Goal: Task Accomplishment & Management: Manage account settings

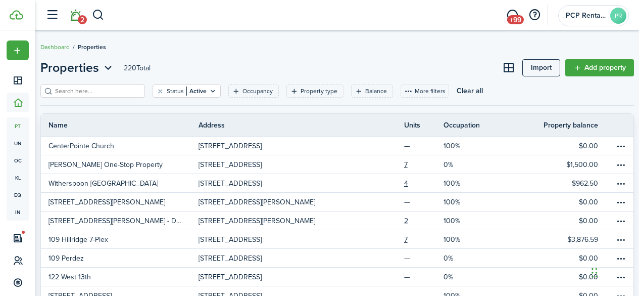
scroll to position [8, 0]
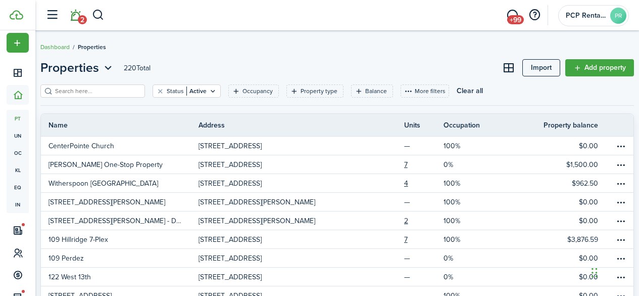
click at [76, 15] on link "2" at bounding box center [75, 16] width 19 height 26
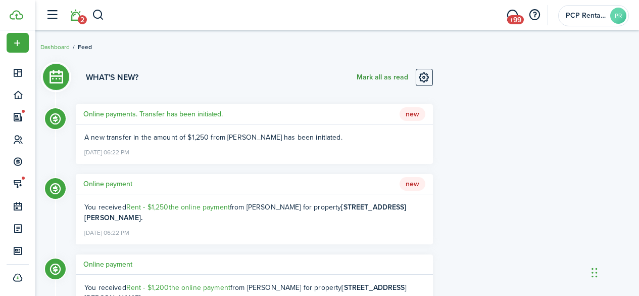
click at [379, 75] on button "Mark all as read" at bounding box center [383, 77] width 52 height 17
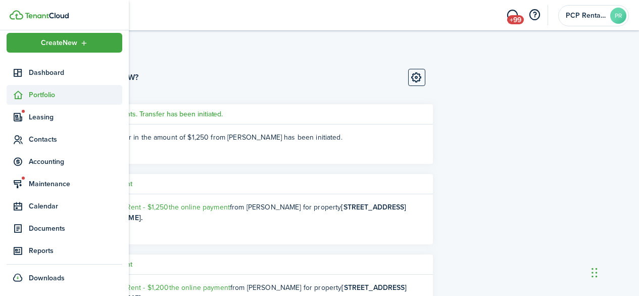
click at [32, 91] on span "Portfolio" at bounding box center [76, 94] width 94 height 11
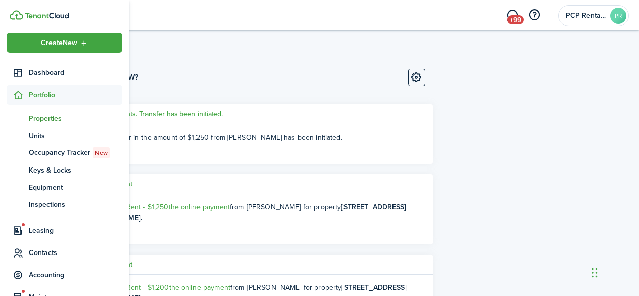
click at [34, 121] on span "Properties" at bounding box center [76, 118] width 94 height 11
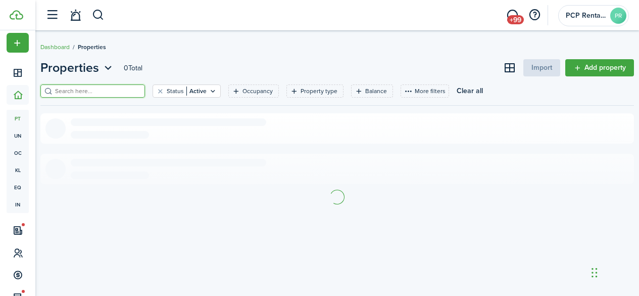
click at [133, 91] on input "search" at bounding box center [97, 91] width 89 height 10
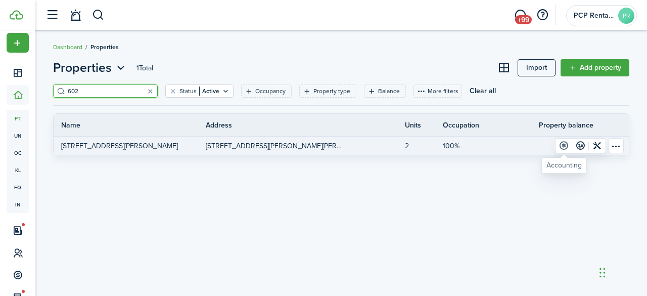
type input "602"
click at [561, 143] on link at bounding box center [563, 145] width 17 height 14
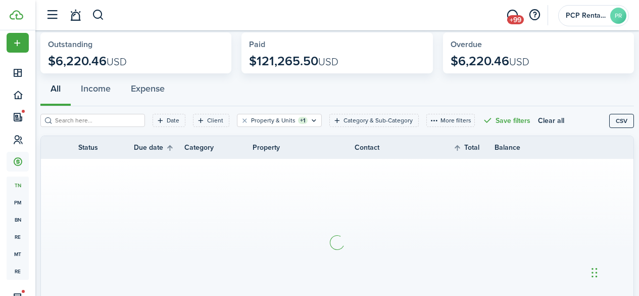
scroll to position [101, 0]
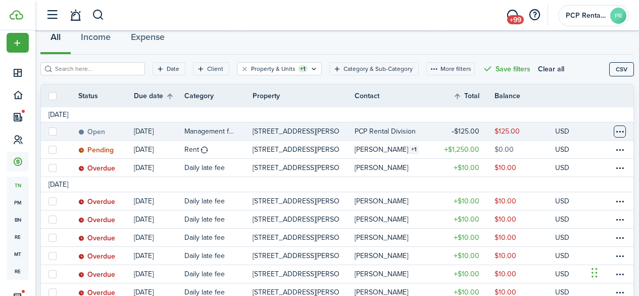
click at [614, 131] on table-menu-btn-icon at bounding box center [620, 131] width 12 height 12
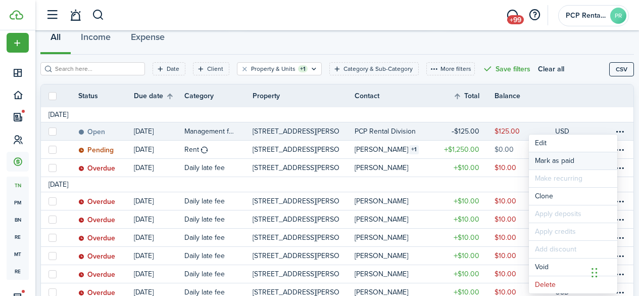
click at [555, 160] on link "Mark as paid" at bounding box center [573, 160] width 88 height 17
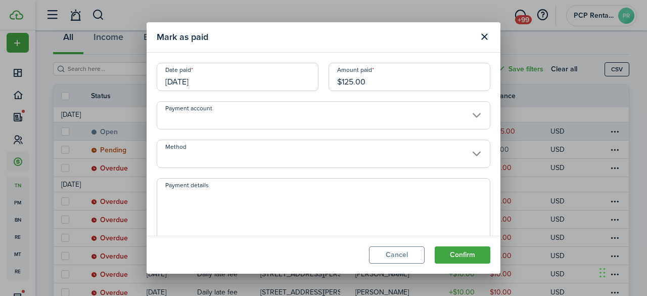
click at [219, 77] on input "10/03/2025" at bounding box center [238, 77] width 162 height 28
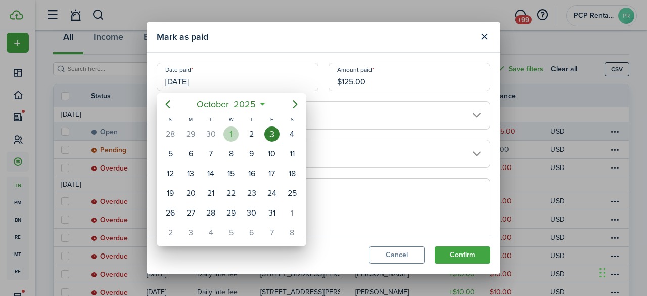
click at [227, 135] on div "1" at bounding box center [230, 133] width 15 height 15
type input "[DATE]"
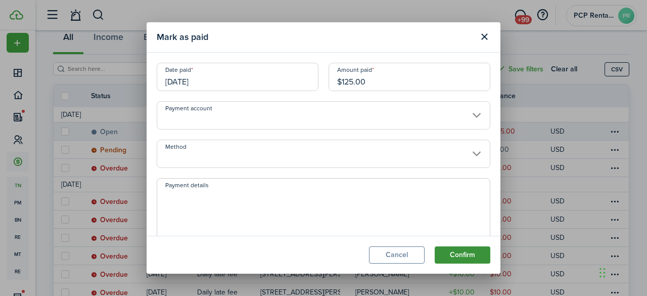
click at [458, 253] on button "Confirm" at bounding box center [463, 254] width 56 height 17
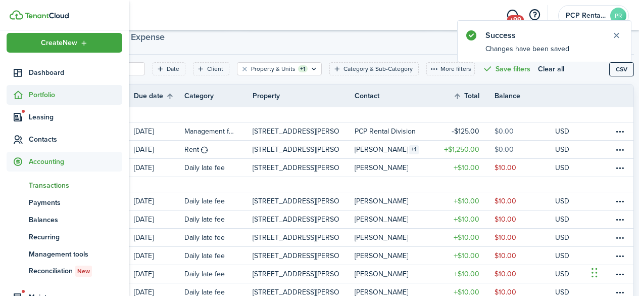
click at [40, 93] on span "Portfolio" at bounding box center [76, 94] width 94 height 11
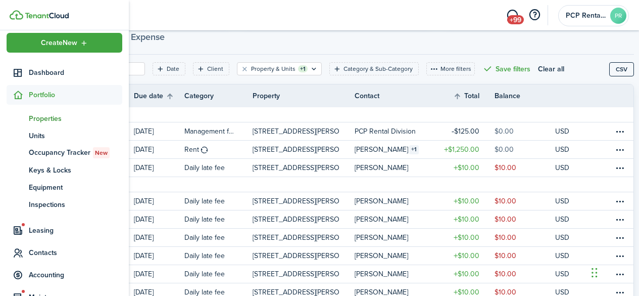
click at [34, 121] on span "Properties" at bounding box center [76, 118] width 94 height 11
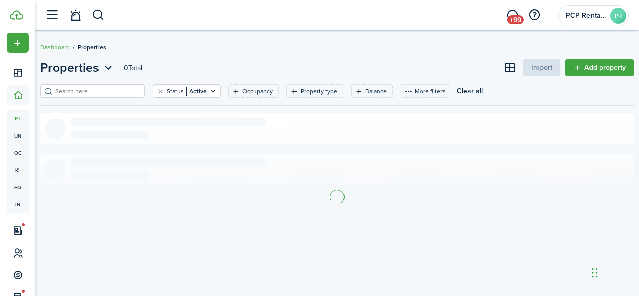
click at [124, 91] on input "search" at bounding box center [97, 91] width 89 height 10
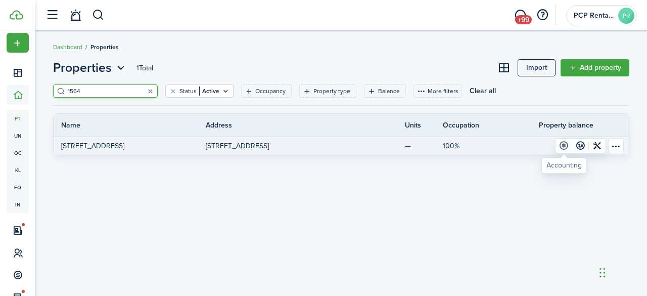
type input "1564"
click at [562, 144] on link at bounding box center [563, 145] width 17 height 14
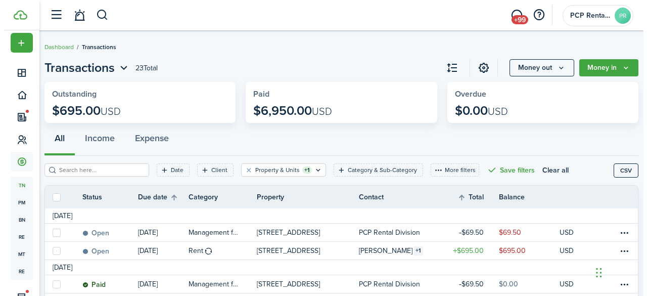
scroll to position [51, 0]
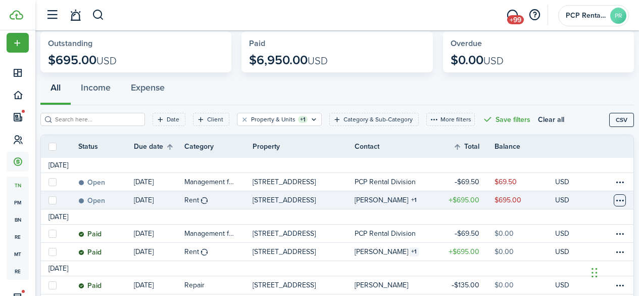
click at [614, 200] on table-menu-btn-icon at bounding box center [620, 200] width 12 height 12
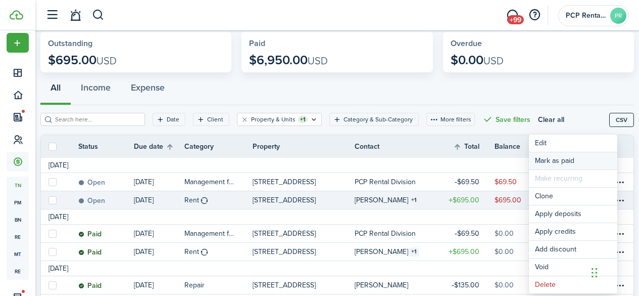
click at [549, 156] on link "Mark as paid" at bounding box center [573, 160] width 88 height 17
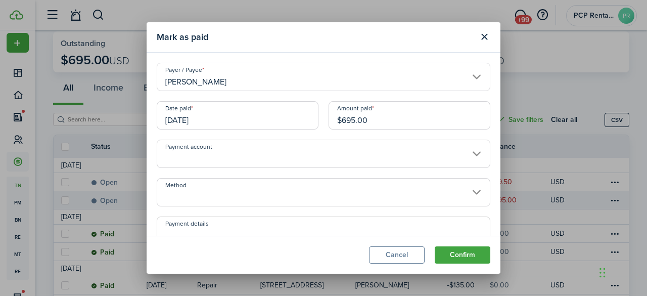
click at [195, 197] on input "Method" at bounding box center [324, 192] width 334 height 28
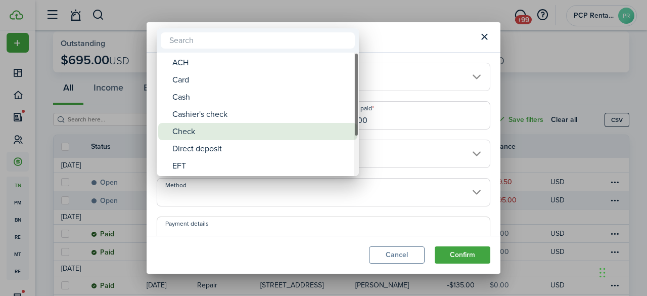
click at [194, 130] on div "Check" at bounding box center [261, 131] width 179 height 17
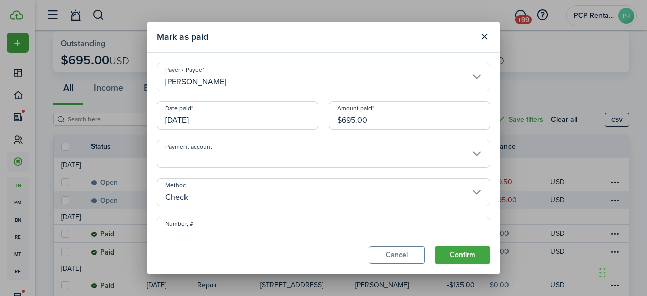
click at [210, 199] on input "Check" at bounding box center [324, 192] width 334 height 28
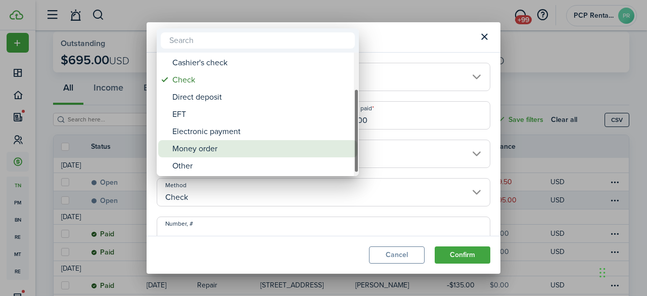
click at [203, 145] on div "Money order" at bounding box center [261, 148] width 179 height 17
type input "Money order"
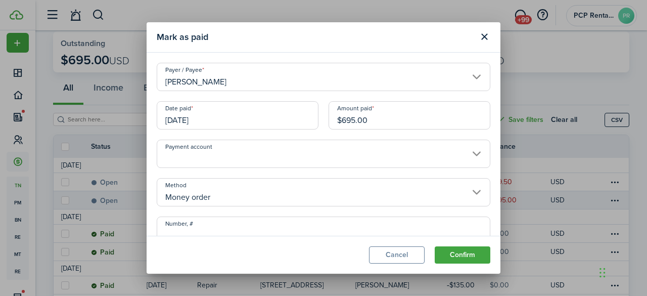
click at [203, 224] on input "Number, #" at bounding box center [324, 230] width 334 height 28
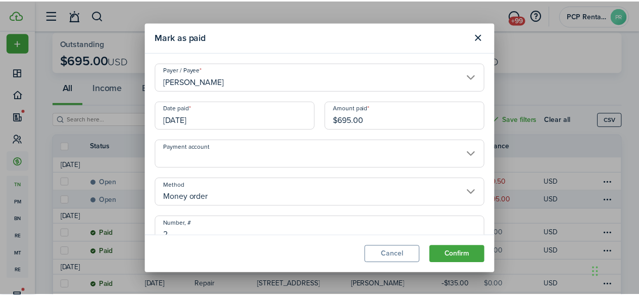
scroll to position [6, 0]
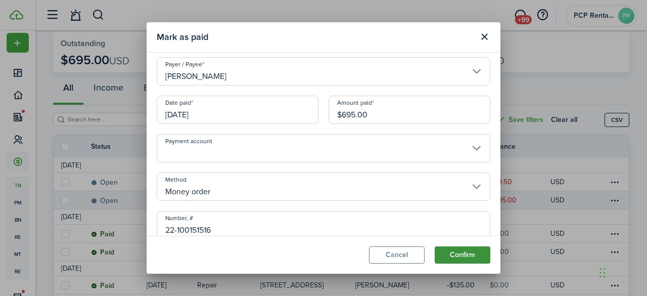
type input "22-100151516"
click at [445, 250] on button "Confirm" at bounding box center [463, 254] width 56 height 17
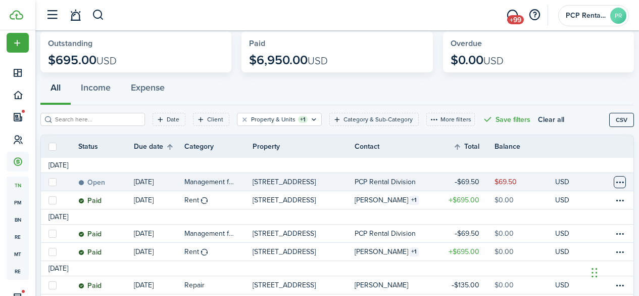
click at [614, 184] on table-menu-btn-icon at bounding box center [620, 182] width 12 height 12
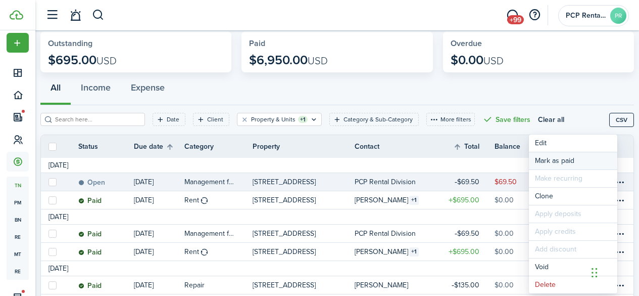
click at [544, 160] on link "Mark as paid" at bounding box center [573, 160] width 88 height 17
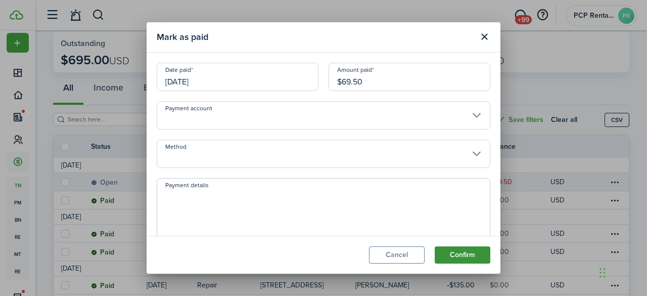
click at [454, 247] on button "Confirm" at bounding box center [463, 254] width 56 height 17
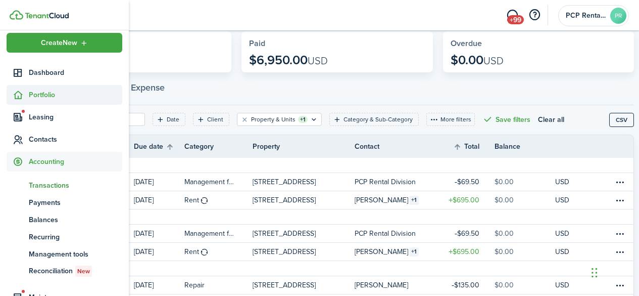
click at [47, 92] on span "Portfolio" at bounding box center [76, 94] width 94 height 11
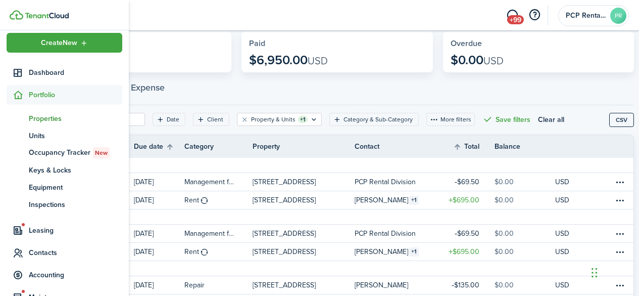
click at [38, 115] on span "Properties" at bounding box center [76, 118] width 94 height 11
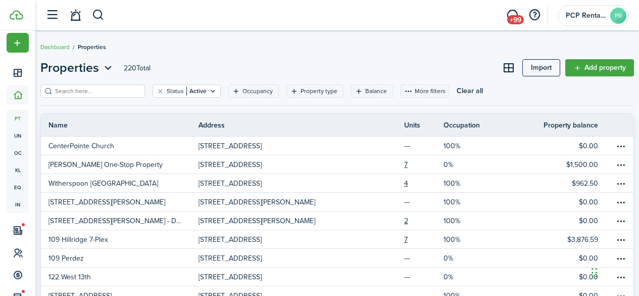
click at [131, 91] on input "search" at bounding box center [97, 91] width 89 height 10
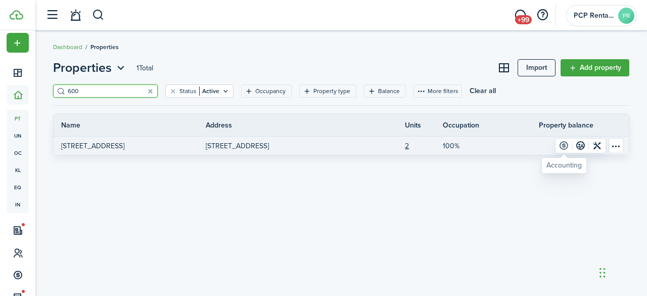
type input "600"
click at [565, 146] on link at bounding box center [563, 145] width 17 height 14
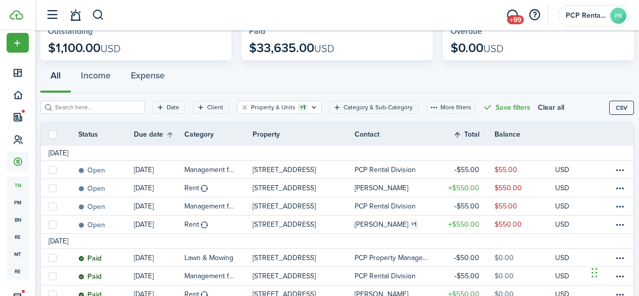
scroll to position [101, 0]
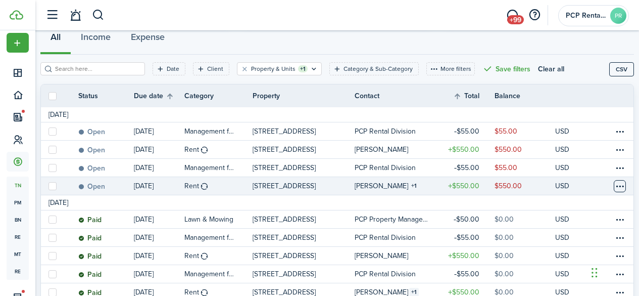
click at [614, 183] on table-menu-btn-icon at bounding box center [620, 186] width 12 height 12
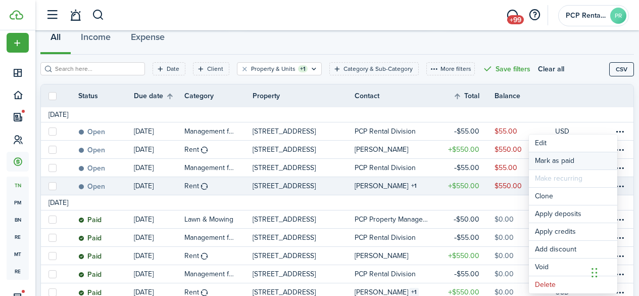
click at [553, 160] on link "Mark as paid" at bounding box center [573, 160] width 88 height 17
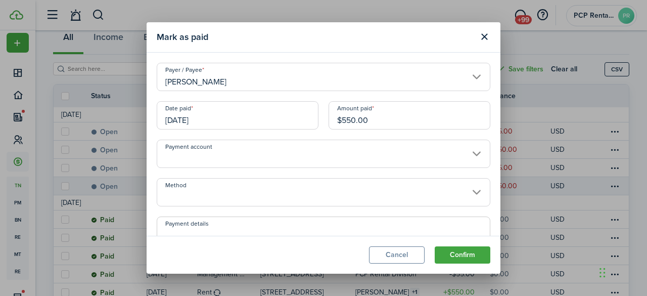
click at [213, 191] on input "Method" at bounding box center [324, 192] width 334 height 28
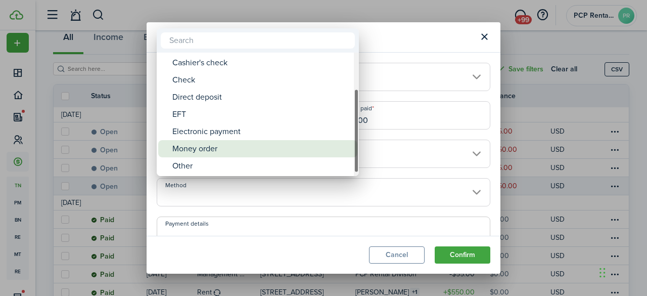
click at [203, 146] on div "Money order" at bounding box center [261, 148] width 179 height 17
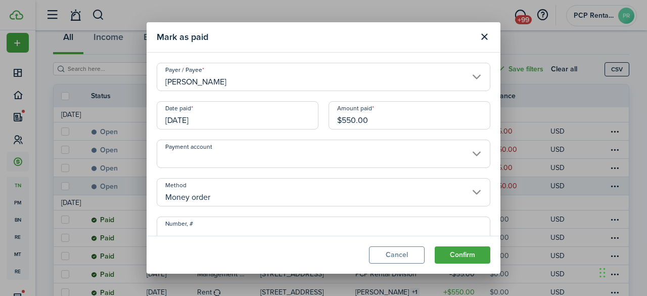
click at [213, 188] on input "Money order" at bounding box center [324, 192] width 334 height 28
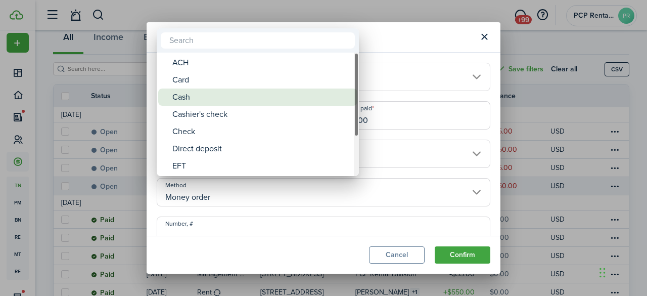
click at [181, 97] on div "Cash" at bounding box center [261, 96] width 179 height 17
type input "Cash"
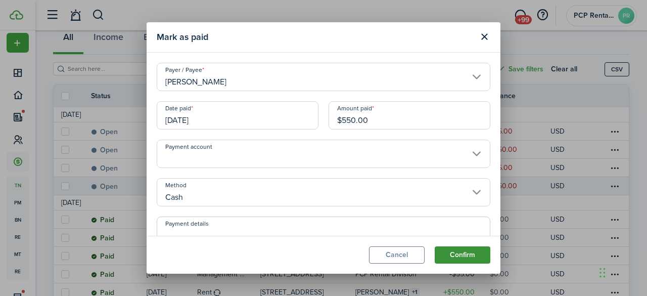
click at [455, 251] on button "Confirm" at bounding box center [463, 254] width 56 height 17
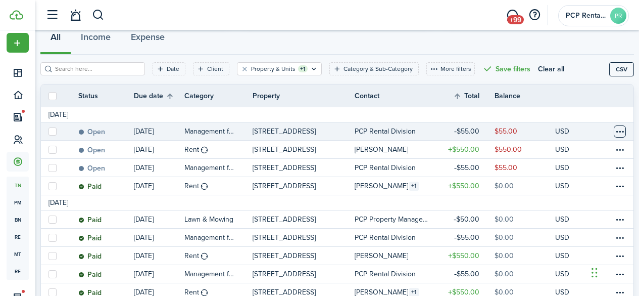
click at [614, 132] on table-menu-btn-icon at bounding box center [620, 131] width 12 height 12
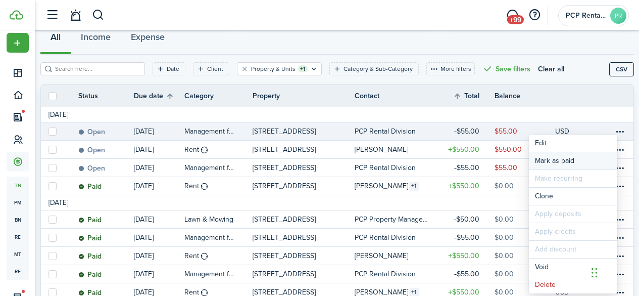
click at [544, 156] on link "Mark as paid" at bounding box center [573, 160] width 88 height 17
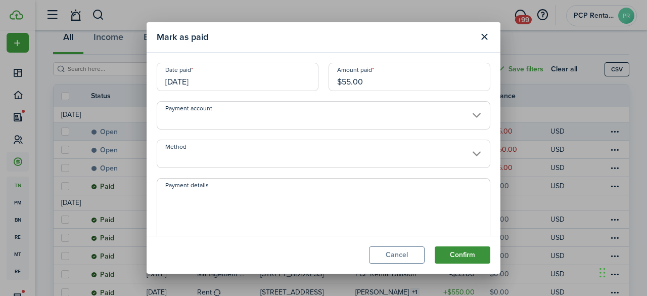
click at [460, 255] on button "Confirm" at bounding box center [463, 254] width 56 height 17
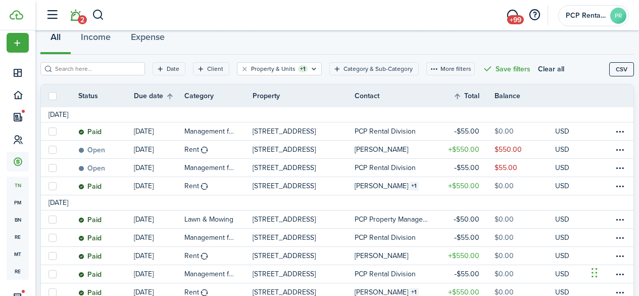
click at [77, 15] on link "2" at bounding box center [75, 16] width 19 height 26
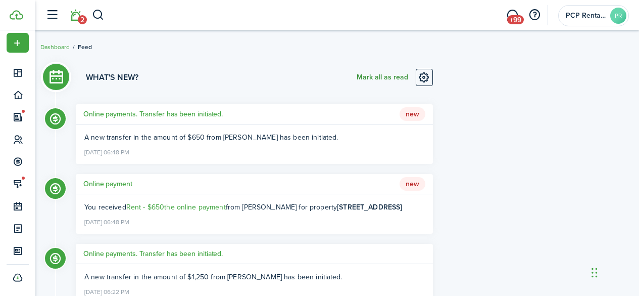
click at [379, 77] on button "Mark all as read" at bounding box center [383, 77] width 52 height 17
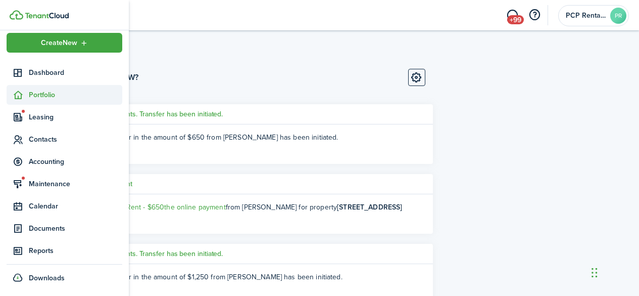
click at [38, 95] on span "Portfolio" at bounding box center [76, 94] width 94 height 11
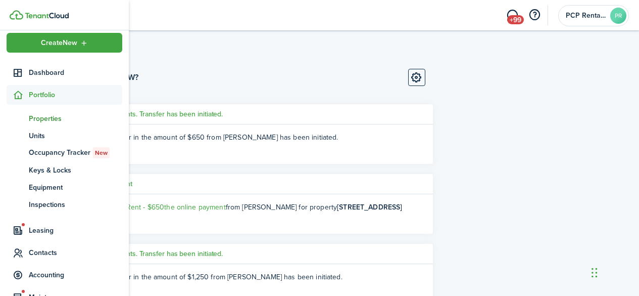
click at [37, 115] on span "Properties" at bounding box center [76, 118] width 94 height 11
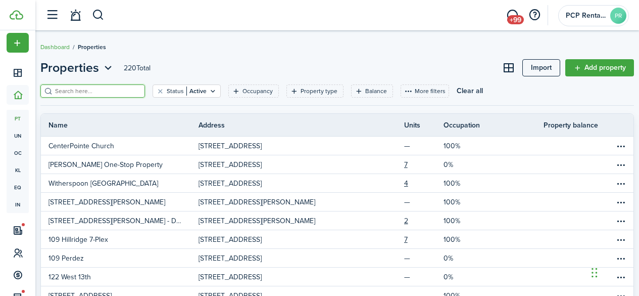
click at [130, 89] on input "search" at bounding box center [97, 91] width 89 height 10
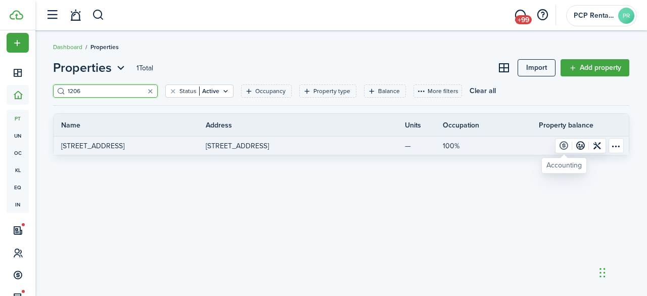
type input "1206"
click at [563, 145] on link at bounding box center [563, 145] width 17 height 14
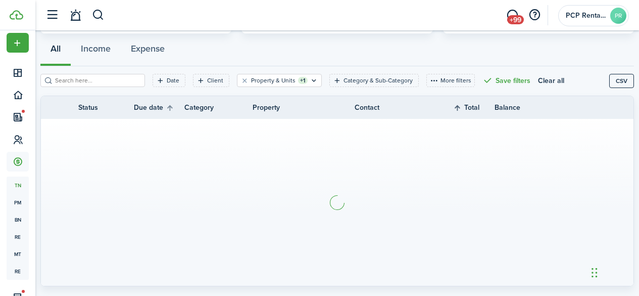
scroll to position [101, 0]
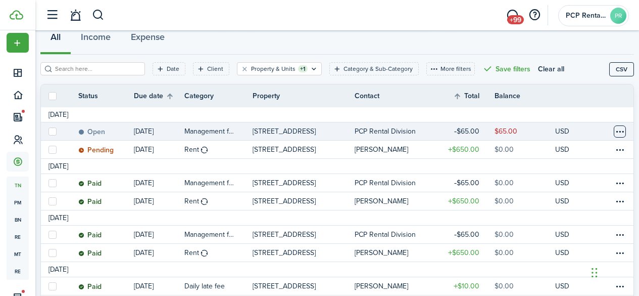
click at [614, 131] on table-menu-btn-icon at bounding box center [620, 131] width 12 height 12
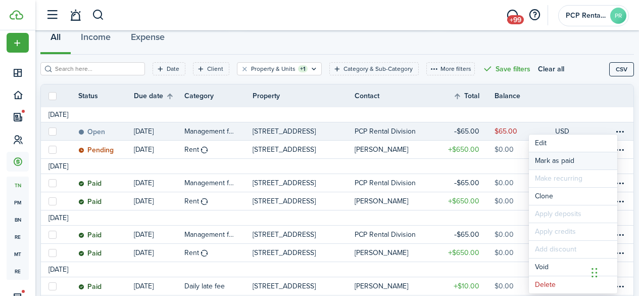
click at [562, 163] on link "Mark as paid" at bounding box center [573, 160] width 88 height 17
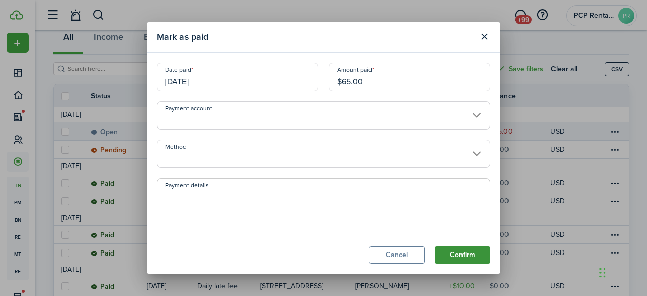
click at [457, 254] on button "Confirm" at bounding box center [463, 254] width 56 height 17
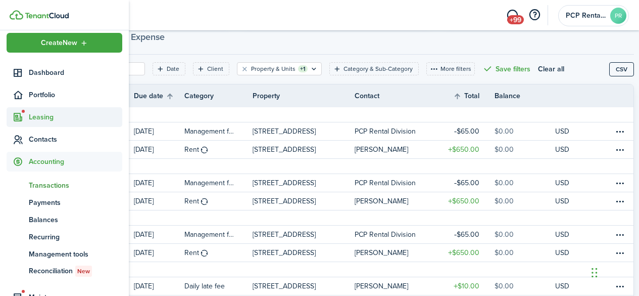
click at [36, 114] on span "Leasing" at bounding box center [76, 117] width 94 height 11
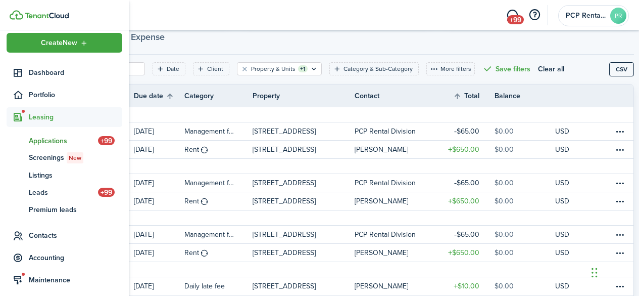
click at [40, 142] on span "Applications" at bounding box center [63, 140] width 69 height 11
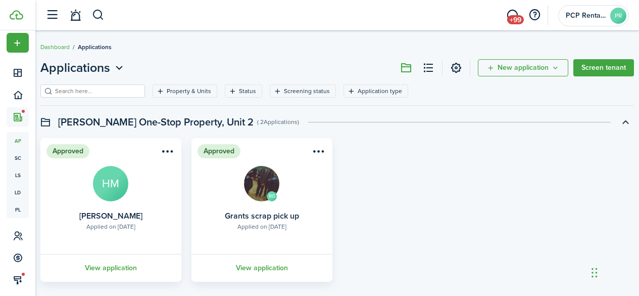
click at [82, 91] on input "search" at bounding box center [97, 91] width 89 height 10
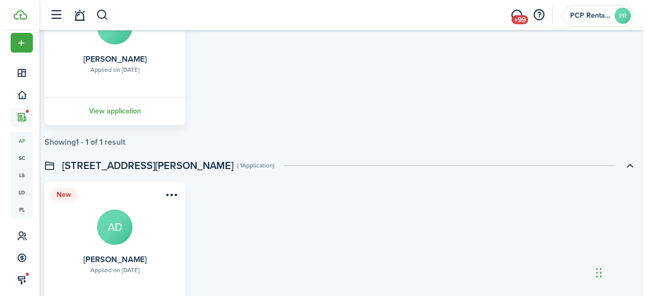
scroll to position [202, 0]
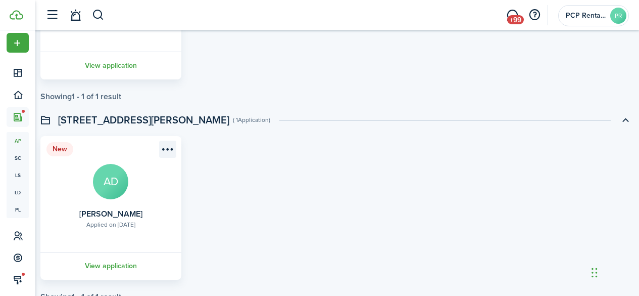
type input "duff"
click at [172, 150] on menu-btn-icon "Open menu" at bounding box center [167, 149] width 17 height 17
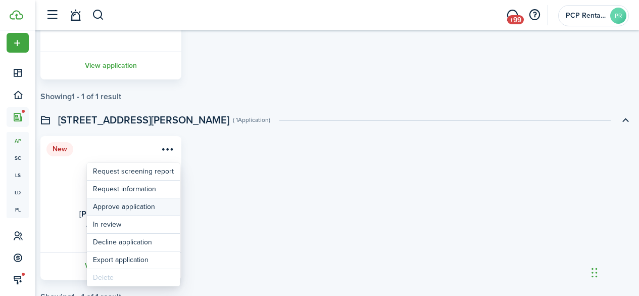
click at [122, 208] on button "Approve application" at bounding box center [133, 206] width 93 height 17
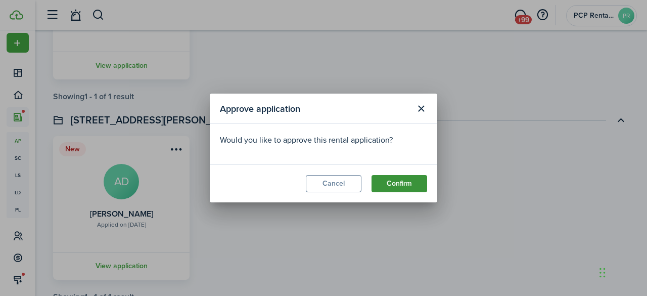
click at [401, 183] on button "Confirm" at bounding box center [399, 183] width 56 height 17
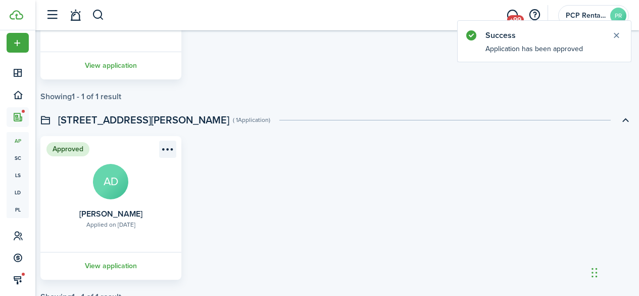
click at [174, 148] on menu-btn-icon "Open menu" at bounding box center [167, 149] width 17 height 17
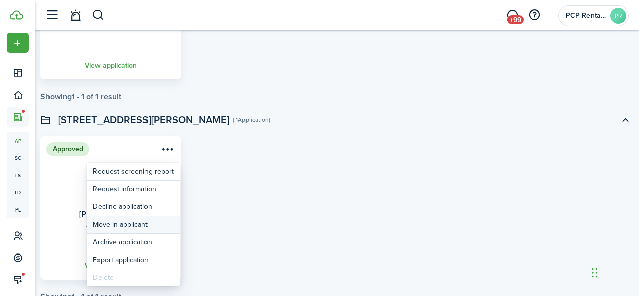
click at [122, 224] on button "Move in applicant" at bounding box center [133, 224] width 93 height 17
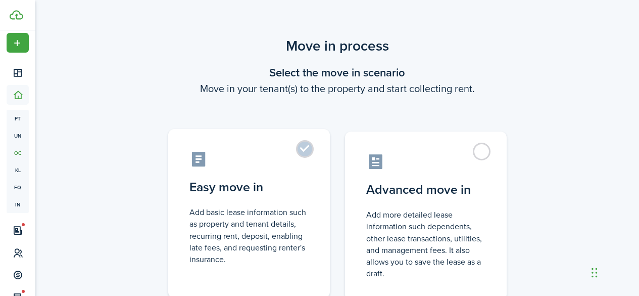
click at [257, 190] on control-radio-card-title "Easy move in" at bounding box center [249, 187] width 119 height 18
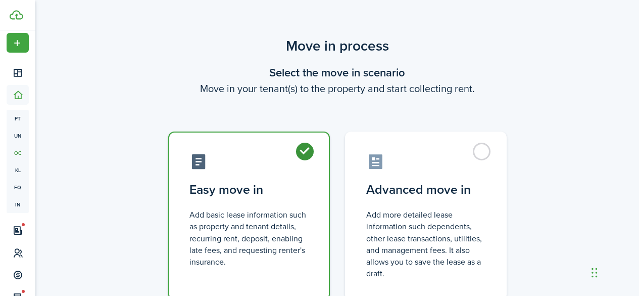
radio input "true"
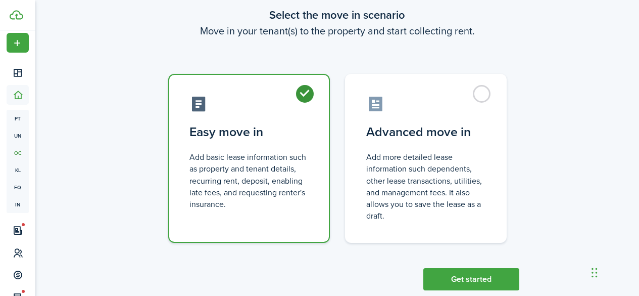
scroll to position [80, 0]
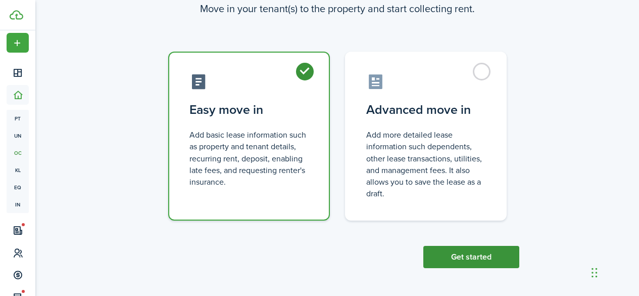
click at [490, 259] on button "Get started" at bounding box center [472, 257] width 96 height 22
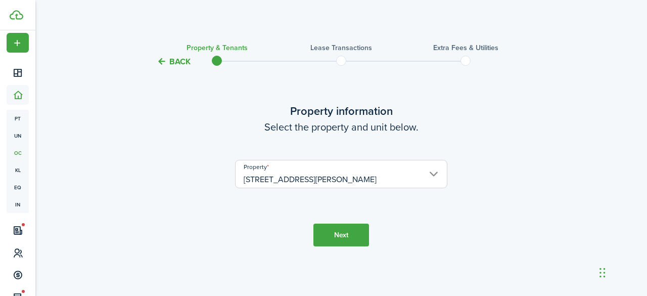
click at [343, 237] on button "Next" at bounding box center [341, 234] width 56 height 23
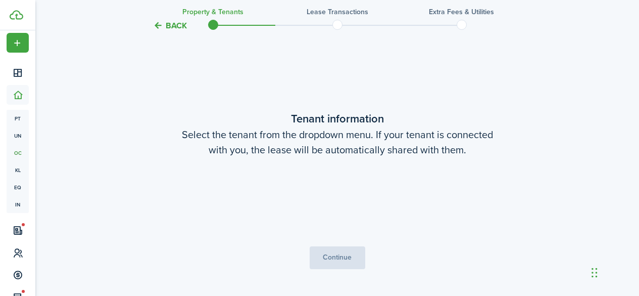
scroll to position [228, 0]
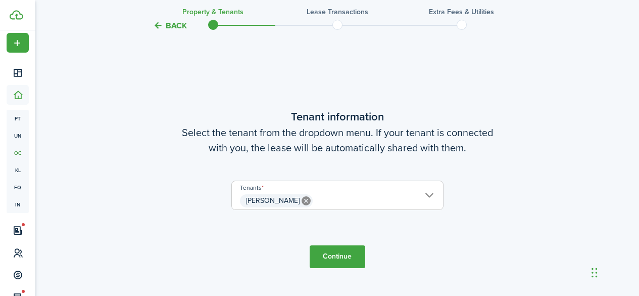
click at [336, 254] on button "Continue" at bounding box center [338, 256] width 56 height 23
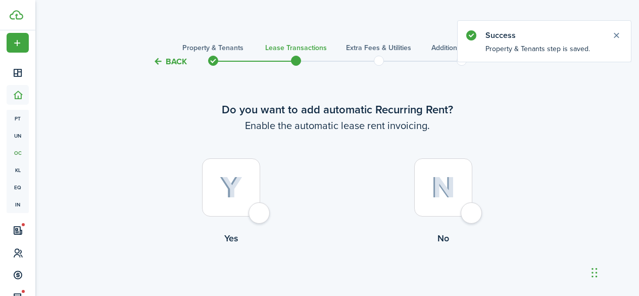
click at [251, 207] on div at bounding box center [231, 187] width 58 height 58
radio input "true"
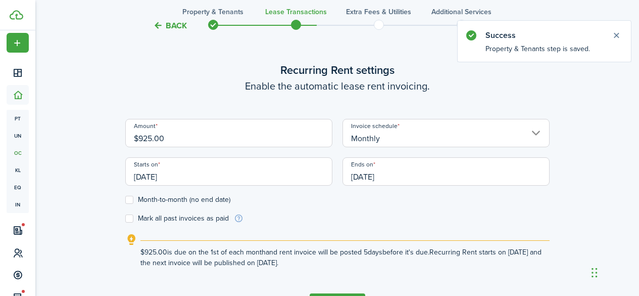
scroll to position [278, 0]
click at [151, 136] on input "$925.00" at bounding box center [228, 132] width 207 height 28
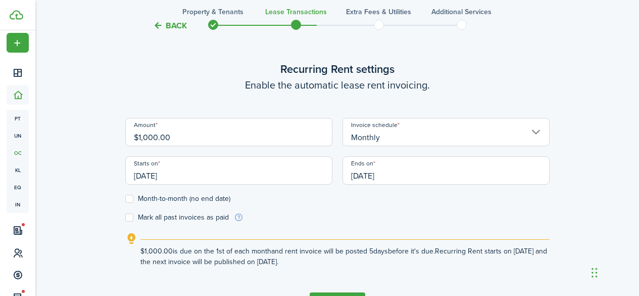
click at [185, 173] on input "[DATE]" at bounding box center [228, 170] width 207 height 28
type input "$1,000.00"
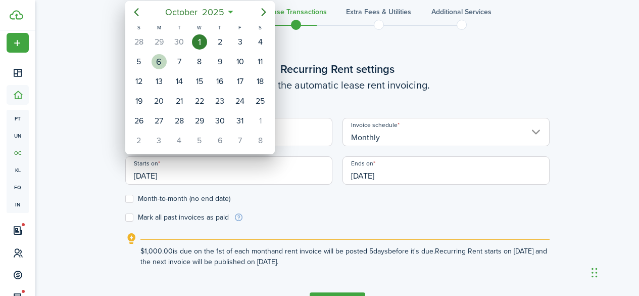
click at [157, 61] on div "6" at bounding box center [159, 61] width 15 height 15
type input "10/06/2025"
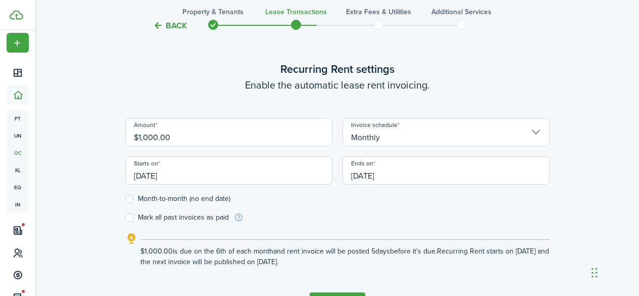
click at [413, 172] on input "10/01/2026" at bounding box center [446, 170] width 207 height 28
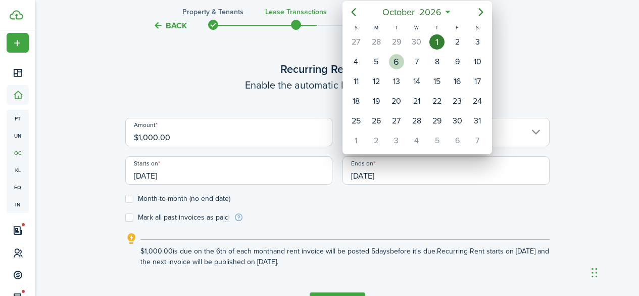
click at [396, 62] on div "6" at bounding box center [396, 61] width 15 height 15
type input "10/06/2026"
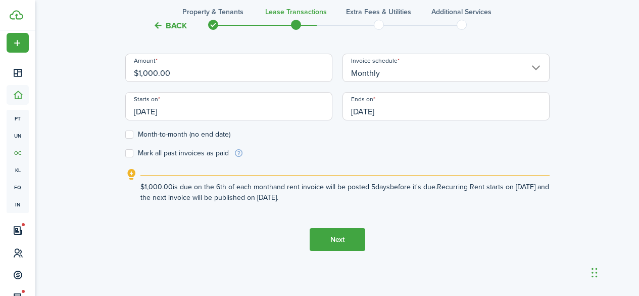
scroll to position [346, 0]
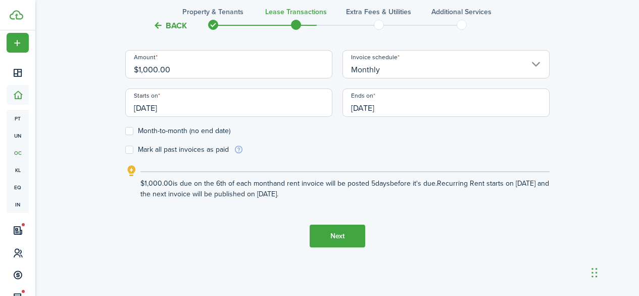
click at [335, 232] on button "Next" at bounding box center [338, 235] width 56 height 23
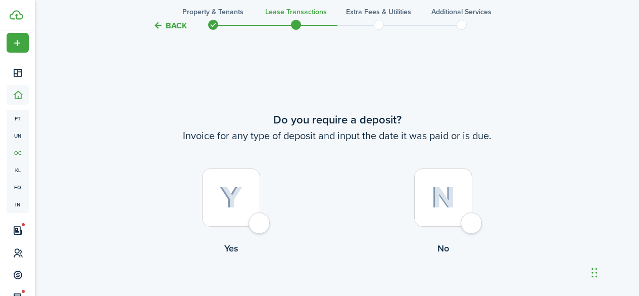
scroll to position [574, 0]
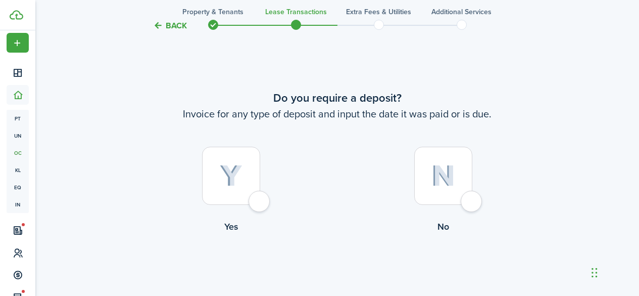
click at [259, 203] on div at bounding box center [231, 176] width 58 height 58
radio input "true"
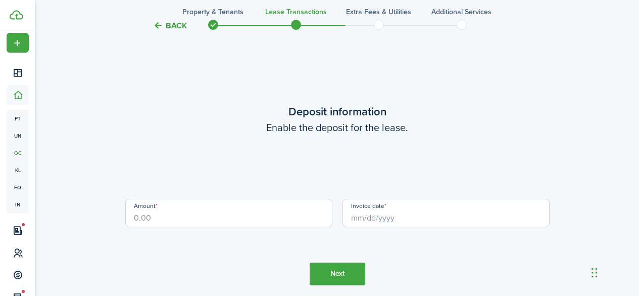
scroll to position [869, 0]
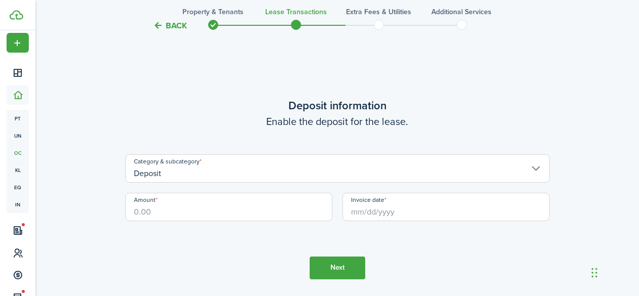
click at [183, 215] on input "Amount" at bounding box center [228, 207] width 207 height 28
click at [361, 209] on input "Invoice date" at bounding box center [446, 207] width 207 height 28
type input "$1,000.00"
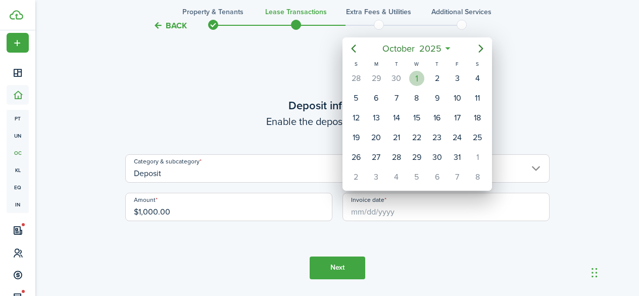
click at [414, 77] on div "1" at bounding box center [416, 78] width 15 height 15
type input "[DATE]"
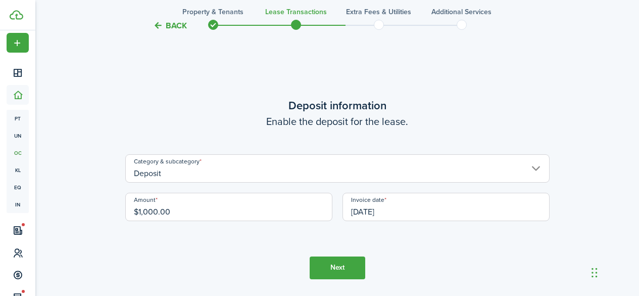
click at [335, 261] on button "Next" at bounding box center [338, 267] width 56 height 23
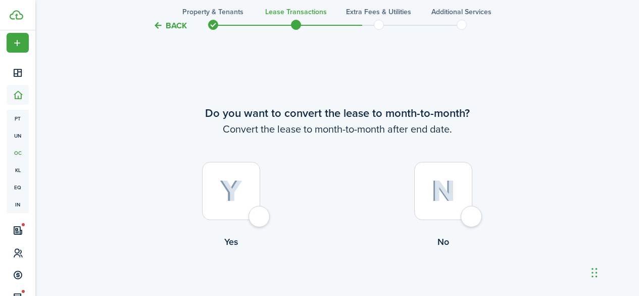
scroll to position [1165, 0]
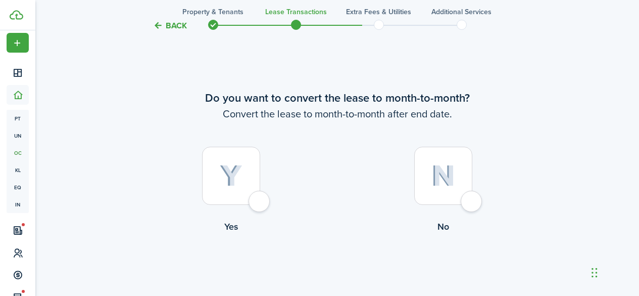
click at [260, 197] on div at bounding box center [231, 176] width 58 height 58
radio input "true"
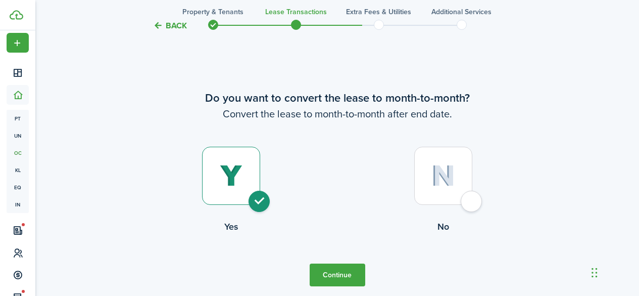
click at [341, 269] on button "Continue" at bounding box center [338, 274] width 56 height 23
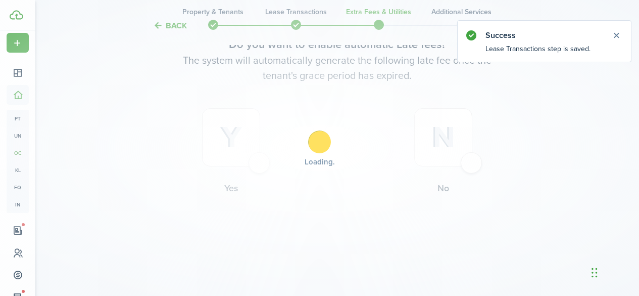
scroll to position [0, 0]
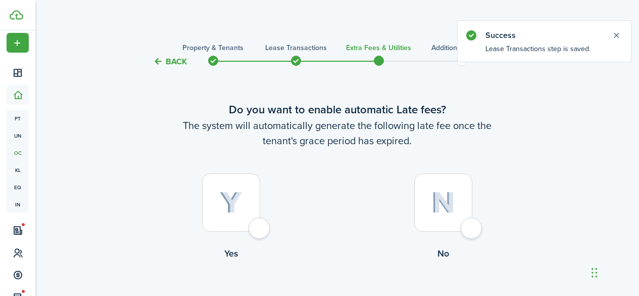
click at [258, 223] on div at bounding box center [231, 202] width 58 height 58
radio input "true"
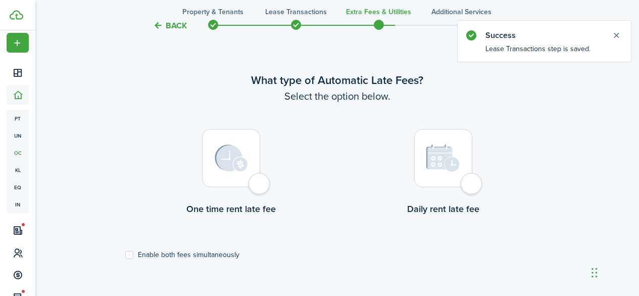
scroll to position [293, 0]
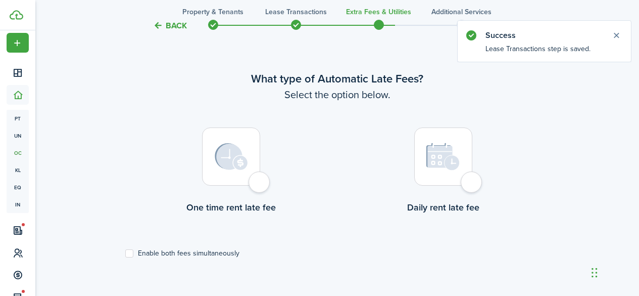
click at [473, 185] on div at bounding box center [443, 156] width 58 height 58
radio input "true"
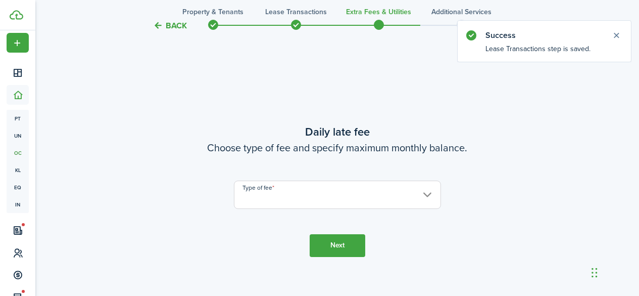
scroll to position [589, 0]
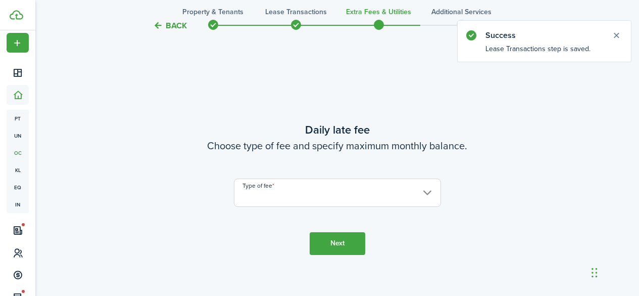
click at [286, 187] on input "Type of fee" at bounding box center [337, 192] width 207 height 28
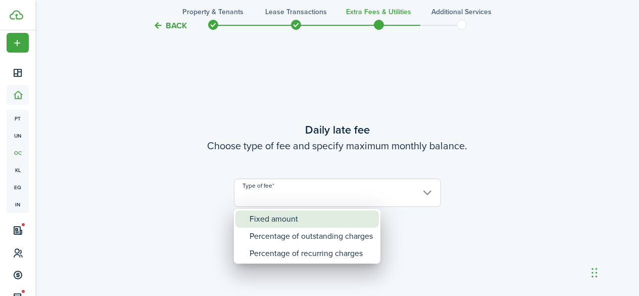
click at [276, 215] on div "Fixed amount" at bounding box center [311, 218] width 123 height 17
type input "Fixed amount"
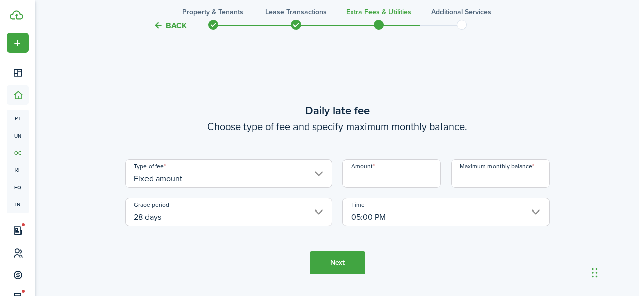
click at [376, 177] on input "Amount" at bounding box center [392, 173] width 99 height 28
type input "$10.00"
click at [476, 176] on input "Maximum monthly balance" at bounding box center [500, 173] width 99 height 28
type input "$400.00"
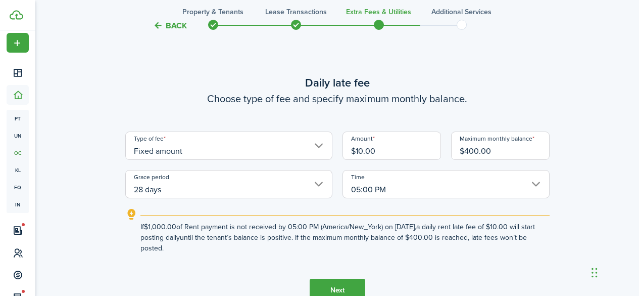
click at [179, 189] on input "28 days" at bounding box center [228, 184] width 207 height 28
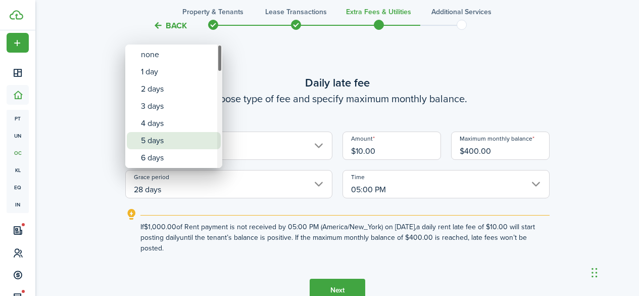
click at [158, 138] on div "5 days" at bounding box center [178, 140] width 74 height 17
type input "5 days"
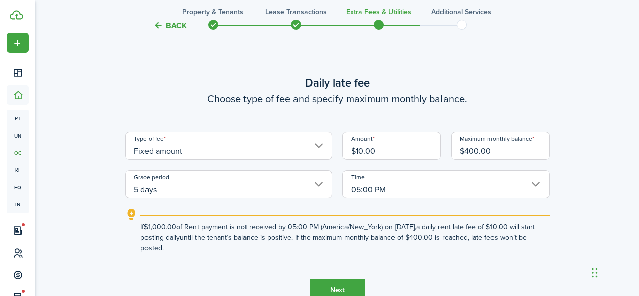
click at [335, 285] on button "Next" at bounding box center [338, 289] width 56 height 23
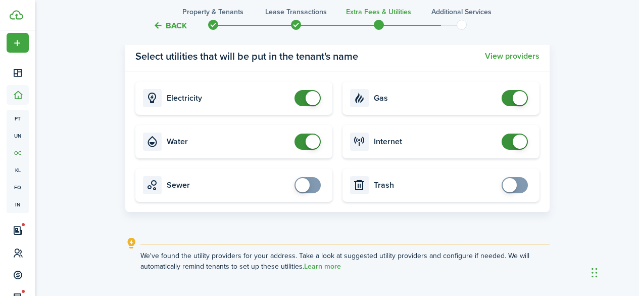
scroll to position [1063, 0]
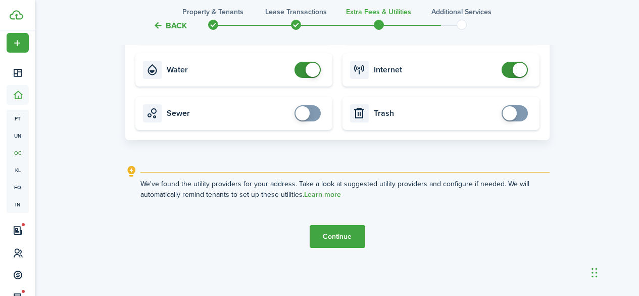
click at [336, 232] on button "Continue" at bounding box center [338, 236] width 56 height 23
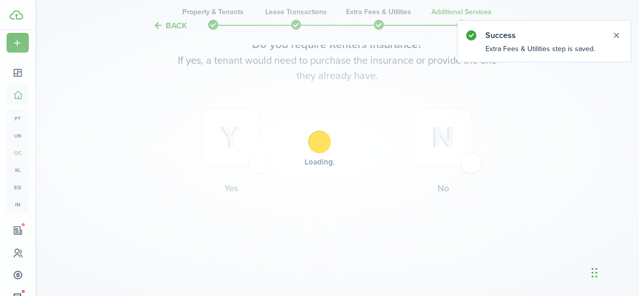
scroll to position [0, 0]
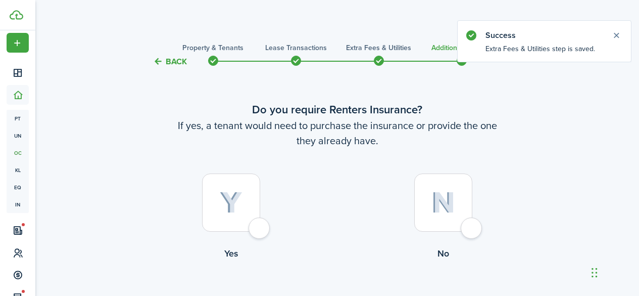
click at [473, 229] on div at bounding box center [443, 202] width 58 height 58
radio input "true"
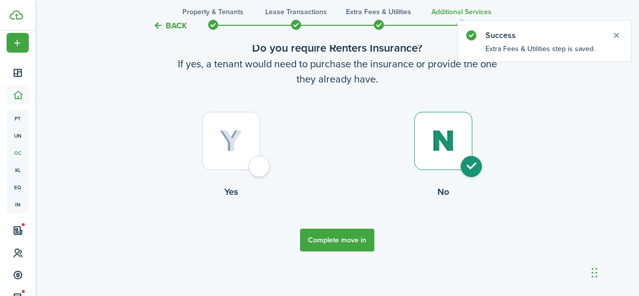
scroll to position [65, 0]
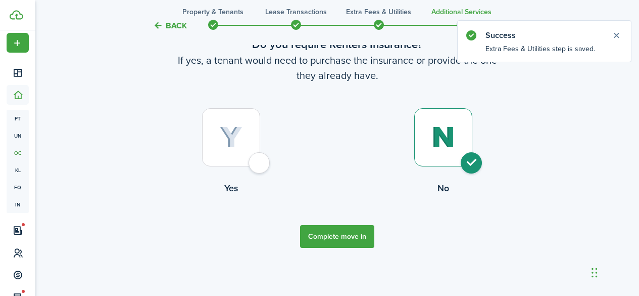
click at [350, 237] on button "Complete move in" at bounding box center [337, 236] width 74 height 23
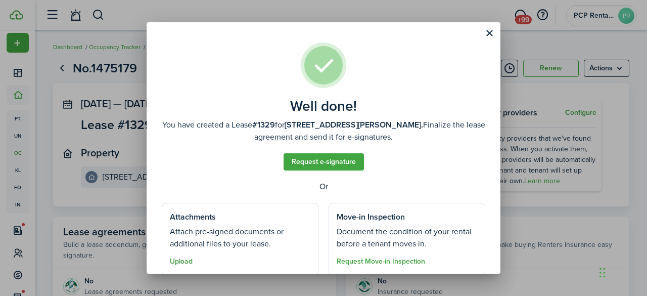
click at [187, 260] on button "Upload" at bounding box center [181, 261] width 23 height 8
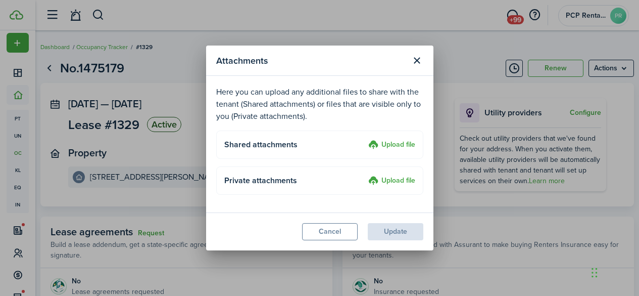
click at [390, 139] on label "Upload file" at bounding box center [391, 145] width 47 height 12
click at [365, 139] on input "Upload file" at bounding box center [365, 139] width 0 height 0
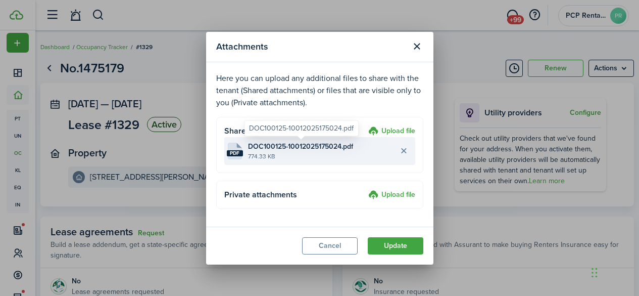
click at [259, 150] on span "DOC100125-10012025175024.pdf" at bounding box center [300, 146] width 105 height 11
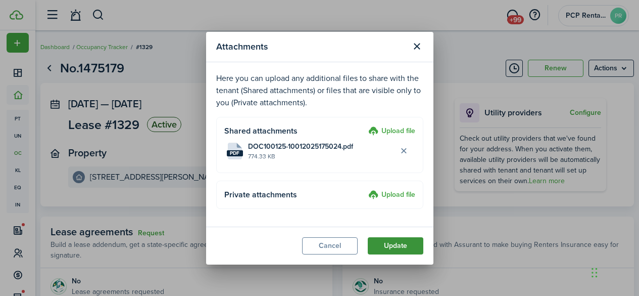
click at [392, 244] on button "Update" at bounding box center [396, 245] width 56 height 17
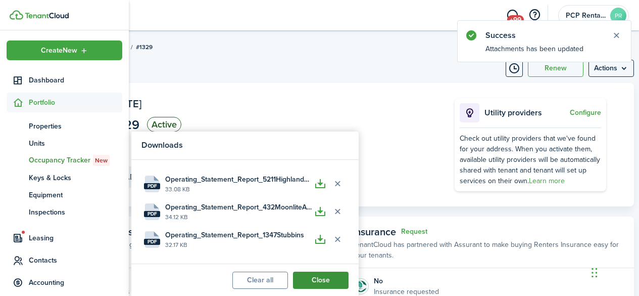
click at [309, 278] on button "Close" at bounding box center [321, 279] width 56 height 17
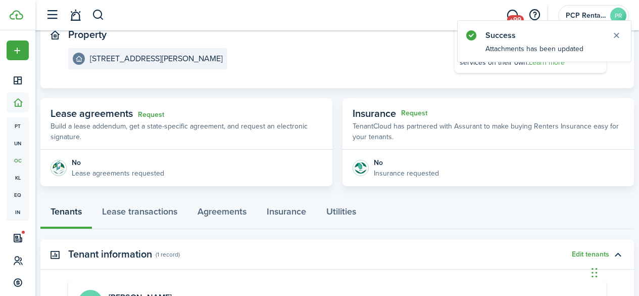
scroll to position [152, 0]
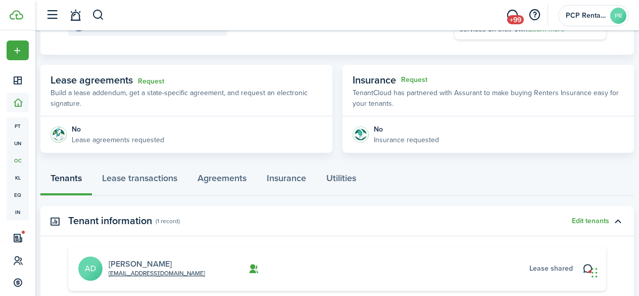
click at [139, 264] on link "Alison Duffy" at bounding box center [140, 264] width 63 height 12
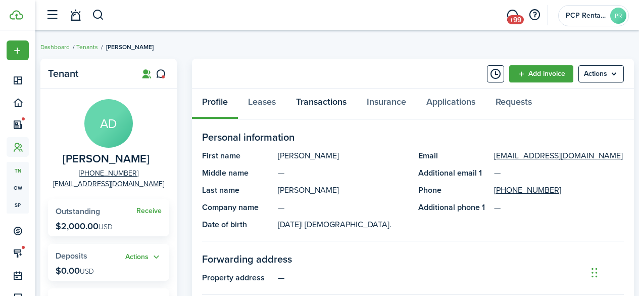
click at [322, 101] on link "Transactions" at bounding box center [321, 104] width 71 height 30
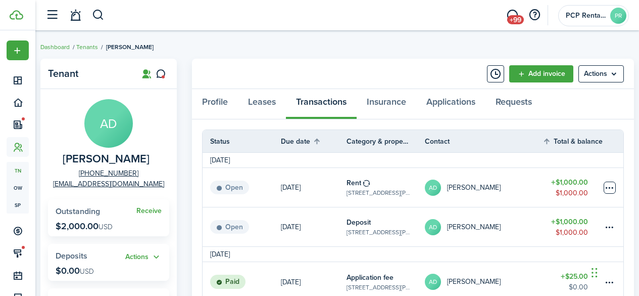
click at [609, 185] on table-menu-btn-icon at bounding box center [610, 187] width 12 height 12
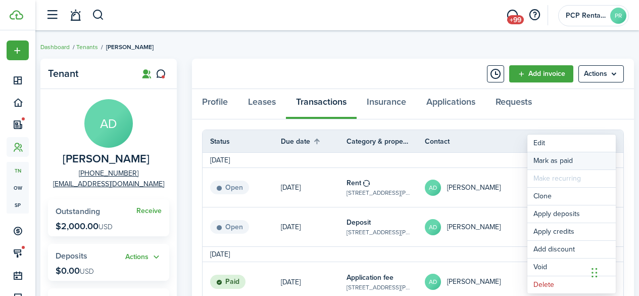
click at [542, 163] on link "Mark as paid" at bounding box center [572, 160] width 88 height 17
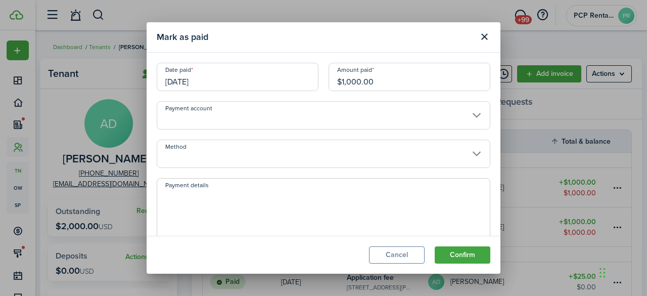
click at [217, 80] on input "10/06/2025" at bounding box center [238, 77] width 162 height 28
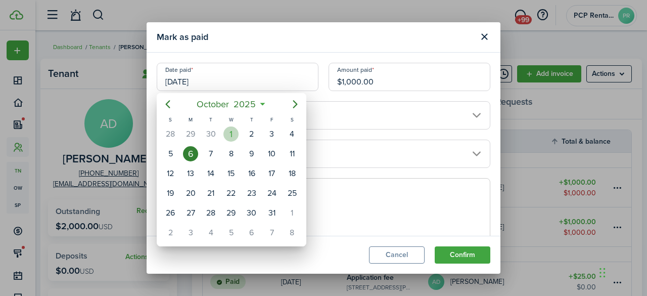
click at [231, 136] on div "1" at bounding box center [230, 133] width 15 height 15
type input "[DATE]"
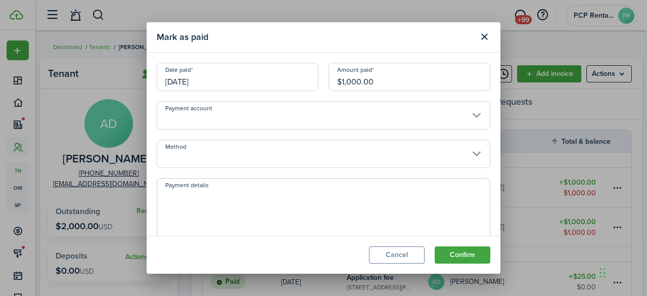
click at [184, 158] on input "Method" at bounding box center [324, 153] width 334 height 28
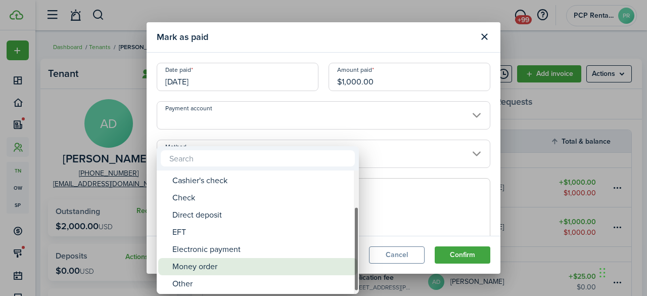
click at [201, 266] on div "Money order" at bounding box center [261, 266] width 179 height 17
type input "Money order"
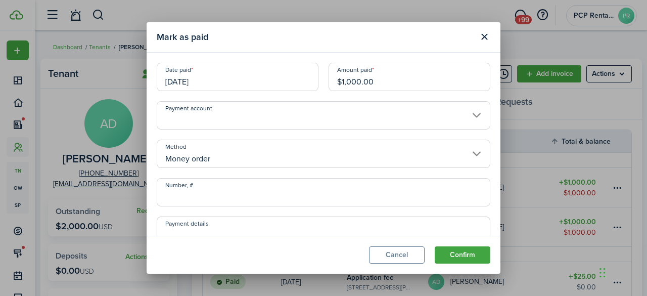
click at [199, 199] on input "Number, #" at bounding box center [324, 192] width 334 height 28
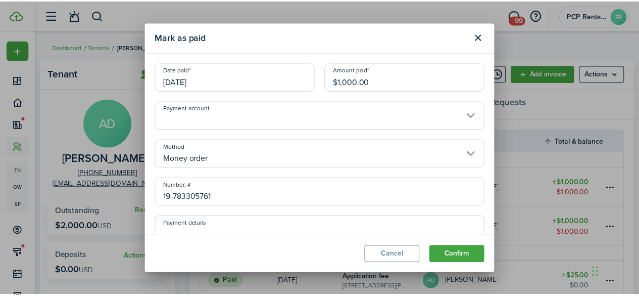
scroll to position [101, 0]
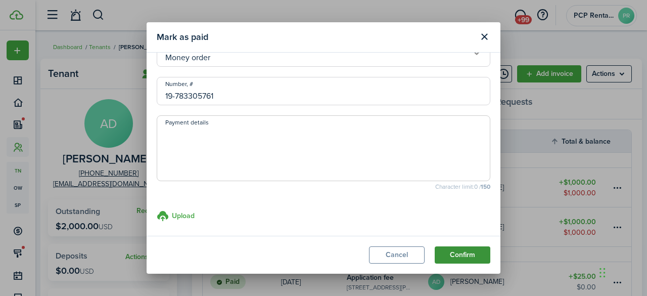
type input "19-783305761"
click at [446, 252] on button "Confirm" at bounding box center [463, 254] width 56 height 17
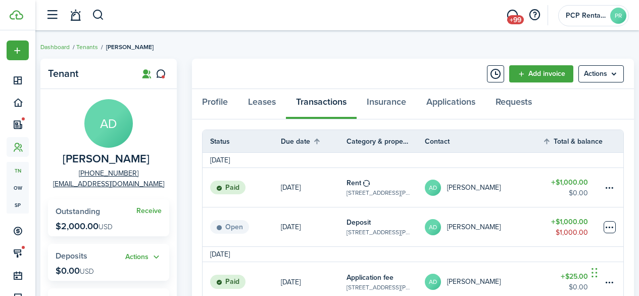
click at [608, 227] on table-menu-btn-icon at bounding box center [610, 227] width 12 height 12
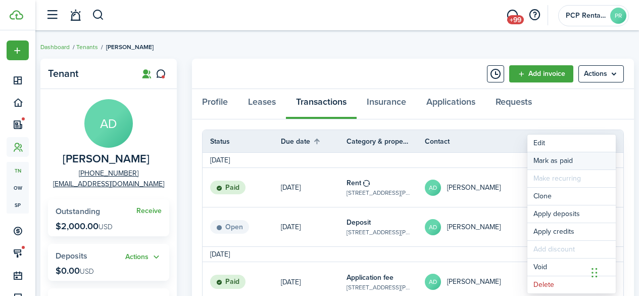
click at [552, 159] on link "Mark as paid" at bounding box center [572, 160] width 88 height 17
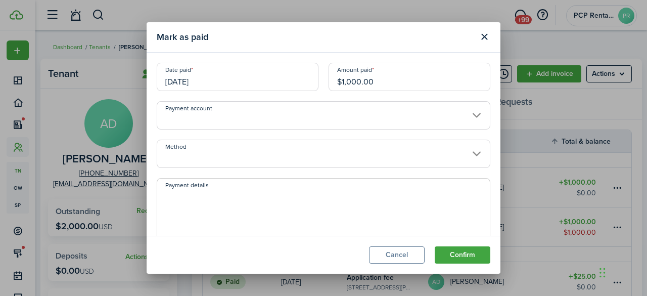
click at [193, 151] on input "Method" at bounding box center [324, 153] width 334 height 28
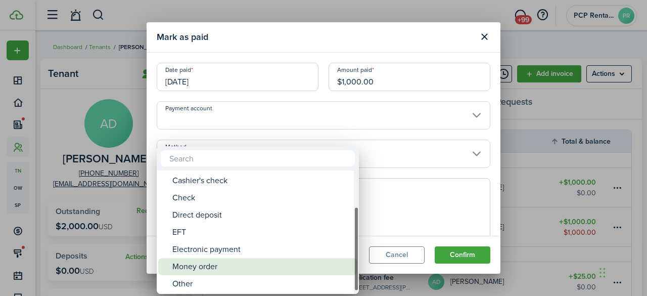
click at [200, 269] on div "Money order" at bounding box center [261, 266] width 179 height 17
type input "Money order"
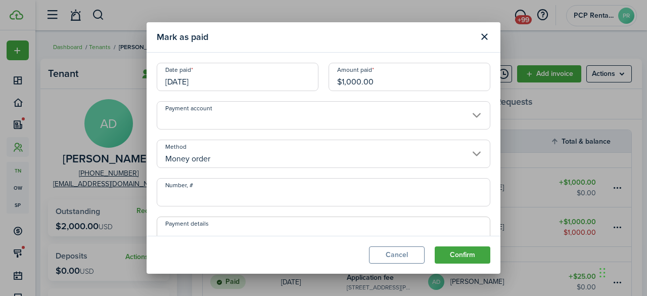
click at [211, 195] on input "Number, #" at bounding box center [324, 192] width 334 height 28
type input "19-783305762"
click at [466, 252] on button "Confirm" at bounding box center [463, 254] width 56 height 17
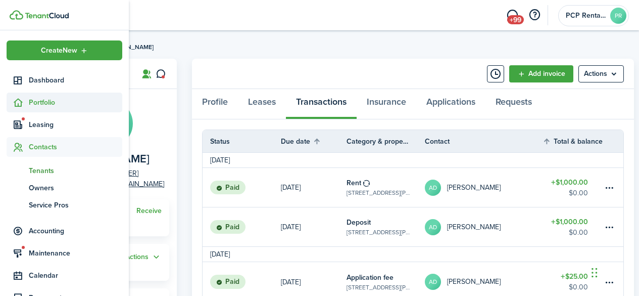
click at [36, 103] on span "Portfolio" at bounding box center [76, 102] width 94 height 11
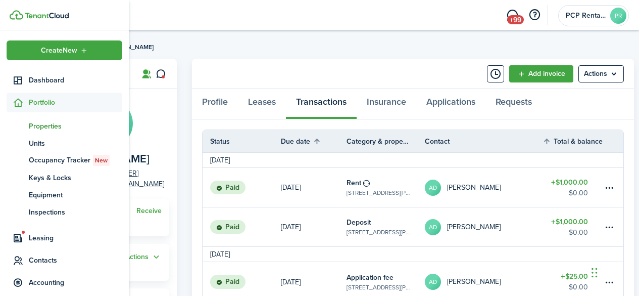
click at [33, 123] on span "Properties" at bounding box center [76, 126] width 94 height 11
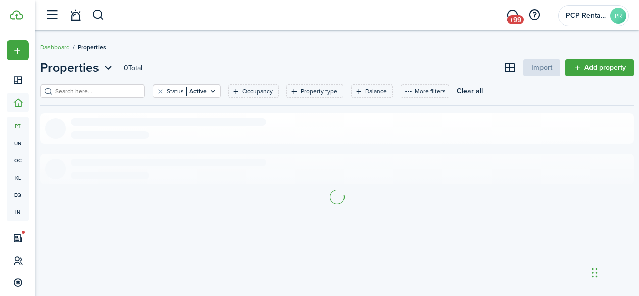
click at [129, 89] on input "search" at bounding box center [97, 91] width 89 height 10
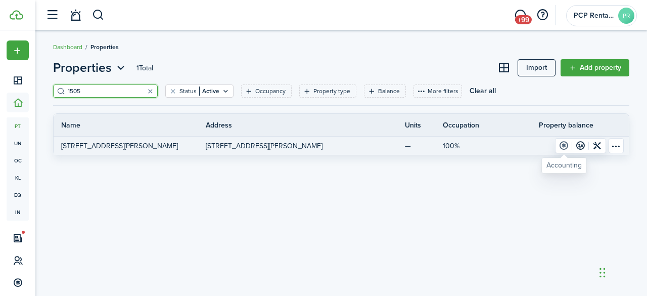
type input "1505"
click at [565, 147] on link at bounding box center [563, 145] width 17 height 14
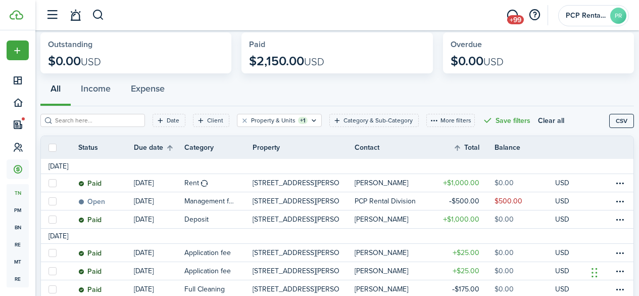
scroll to position [51, 0]
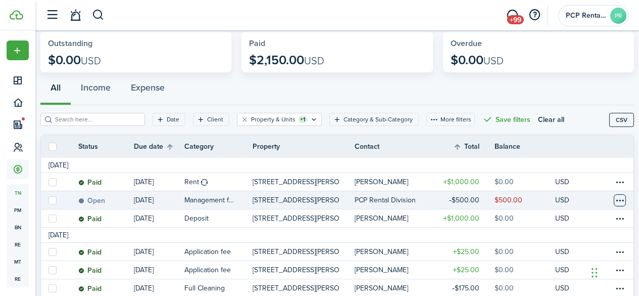
click at [614, 199] on table-menu-btn-icon at bounding box center [620, 200] width 12 height 12
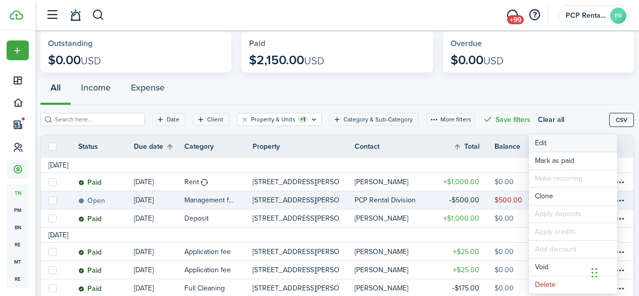
click at [545, 140] on button "Edit" at bounding box center [573, 142] width 88 height 17
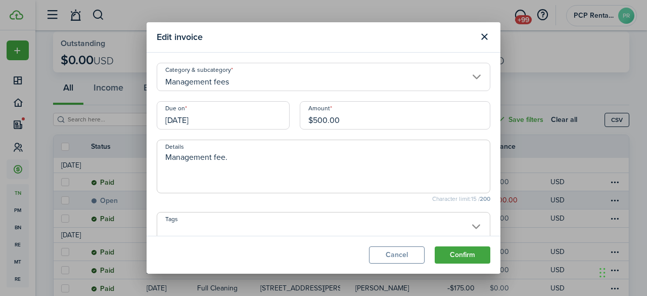
click at [313, 119] on input "$500.00" at bounding box center [395, 115] width 191 height 28
type input "$300.00"
click at [457, 253] on button "Confirm" at bounding box center [463, 254] width 56 height 17
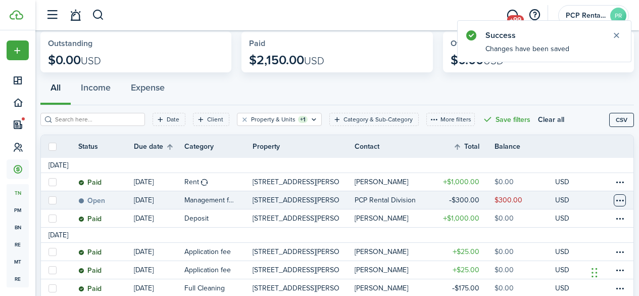
click at [614, 197] on table-menu-btn-icon at bounding box center [620, 200] width 12 height 12
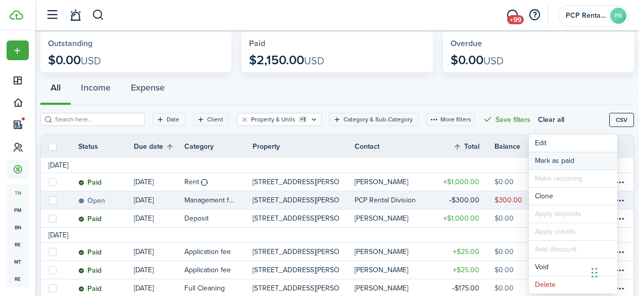
click at [547, 157] on link "Mark as paid" at bounding box center [573, 160] width 88 height 17
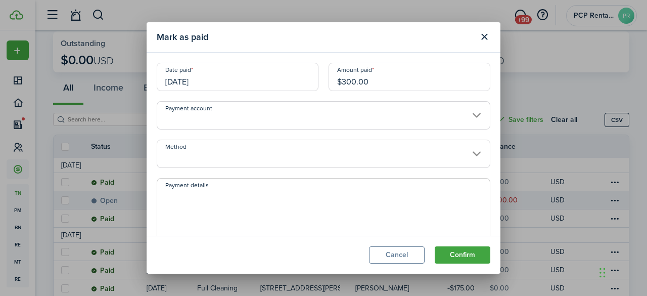
click at [233, 66] on input "10/06/2025" at bounding box center [238, 77] width 162 height 28
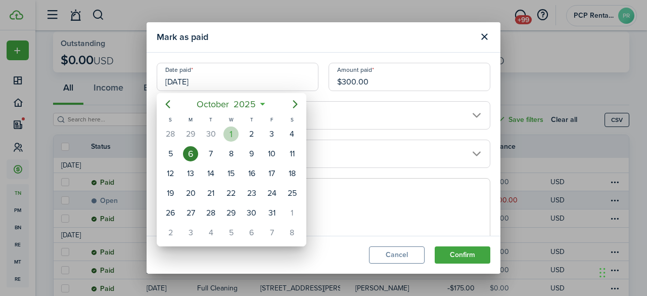
click at [232, 133] on div "1" at bounding box center [230, 133] width 15 height 15
type input "[DATE]"
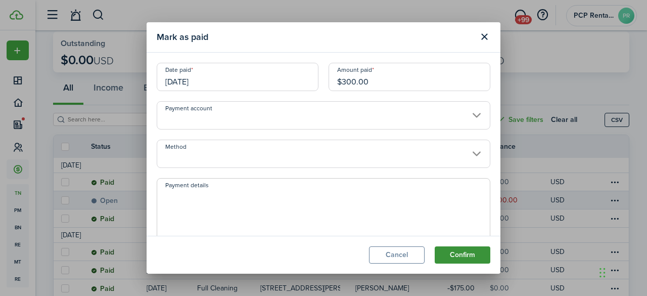
click at [459, 253] on button "Confirm" at bounding box center [463, 254] width 56 height 17
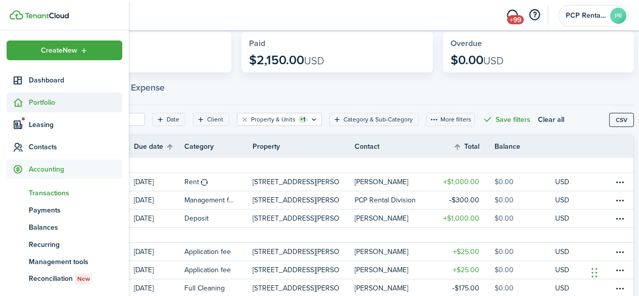
click at [48, 105] on span "Portfolio" at bounding box center [76, 102] width 94 height 11
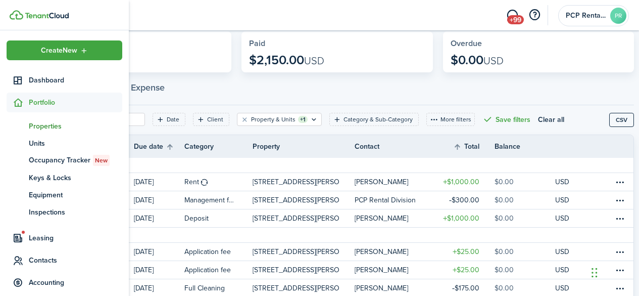
click at [42, 123] on span "Properties" at bounding box center [76, 126] width 94 height 11
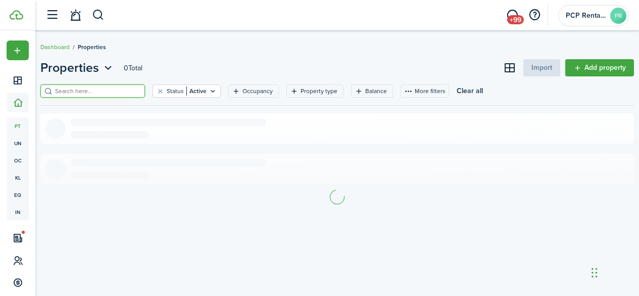
click at [128, 91] on input "search" at bounding box center [97, 91] width 89 height 10
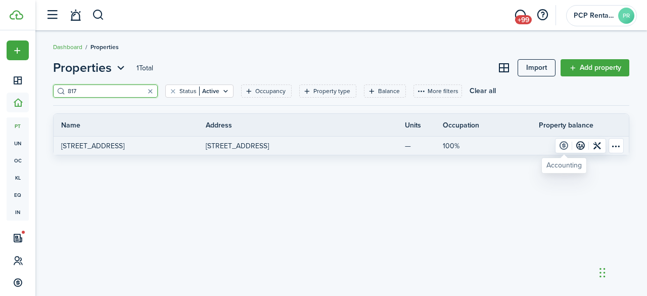
type input "817"
click at [565, 147] on link at bounding box center [563, 145] width 17 height 14
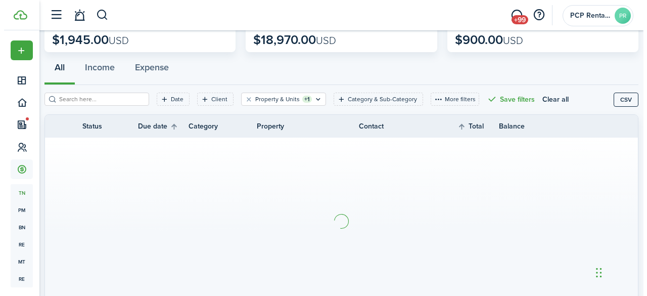
scroll to position [101, 0]
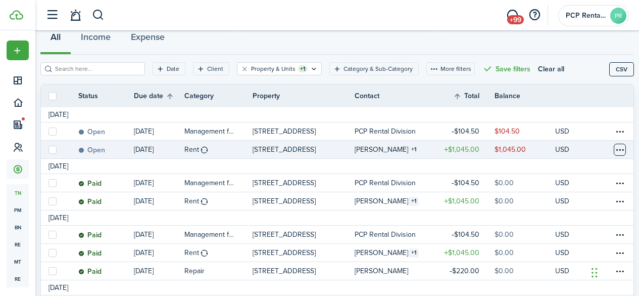
click at [614, 148] on table-menu-btn-icon at bounding box center [620, 150] width 12 height 12
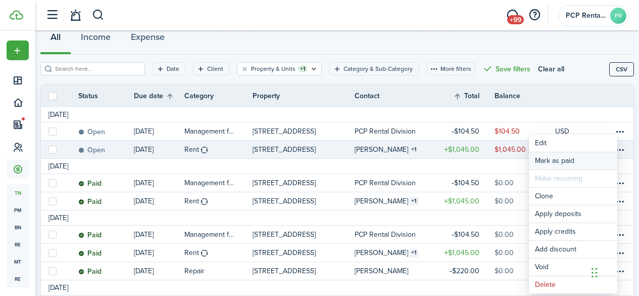
click at [575, 160] on link "Mark as paid" at bounding box center [573, 160] width 88 height 17
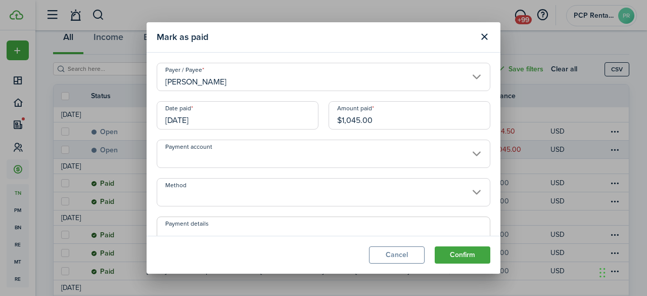
click at [230, 117] on input "09/28/2025" at bounding box center [238, 115] width 162 height 28
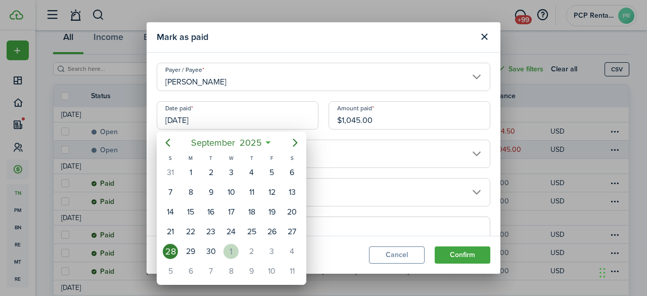
click at [229, 252] on div "1" at bounding box center [230, 251] width 15 height 15
type input "[DATE]"
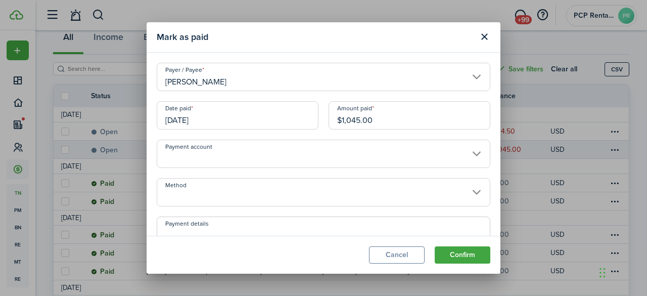
scroll to position [0, 0]
click at [215, 191] on input "Method" at bounding box center [324, 192] width 334 height 28
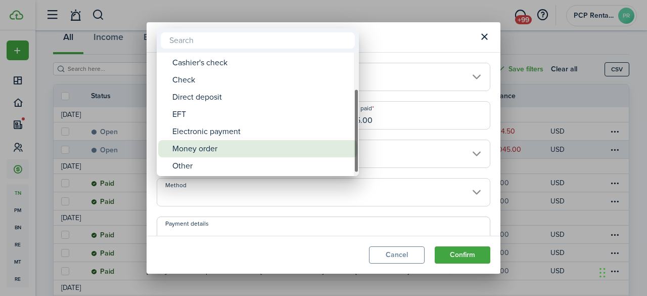
click at [201, 144] on div "Money order" at bounding box center [261, 148] width 179 height 17
type input "Money order"
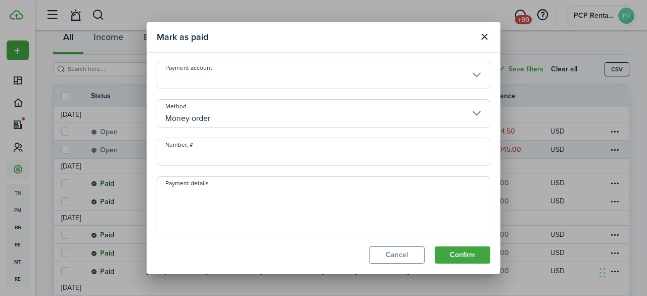
scroll to position [101, 0]
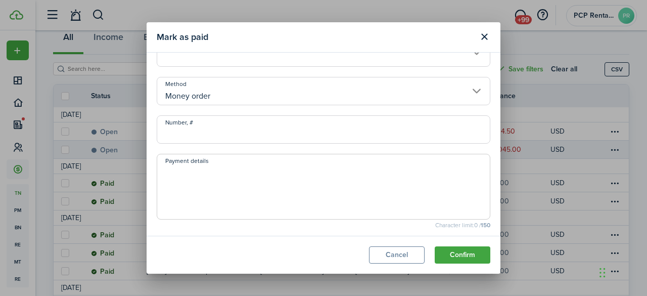
click at [202, 131] on input "Number, #" at bounding box center [324, 129] width 334 height 28
type input "22-100151512"
click at [184, 181] on textarea "Payment details" at bounding box center [323, 189] width 333 height 49
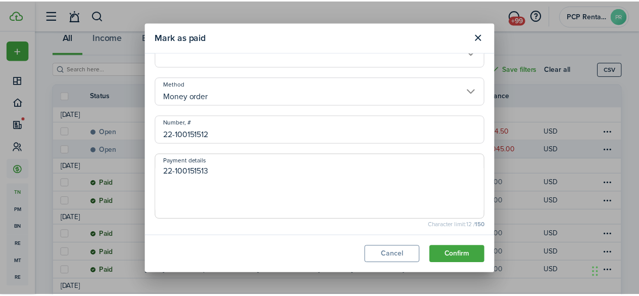
scroll to position [144, 0]
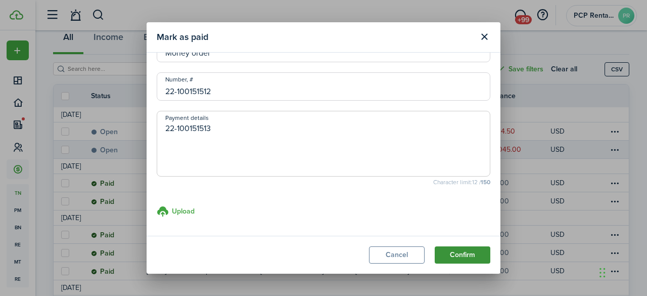
type textarea "22-100151513"
click at [456, 249] on button "Confirm" at bounding box center [463, 254] width 56 height 17
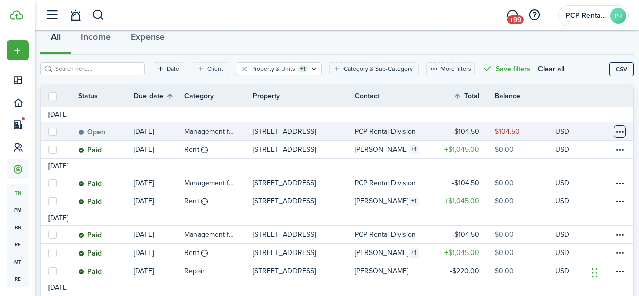
click at [616, 130] on table-menu-btn-icon at bounding box center [620, 131] width 12 height 12
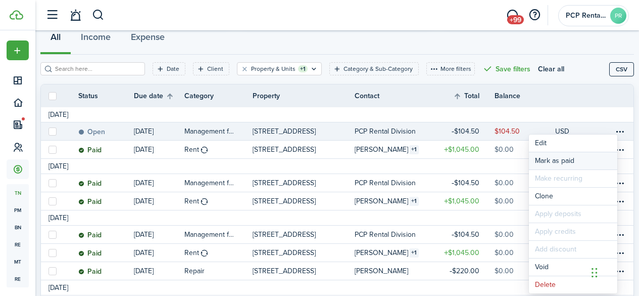
click at [547, 156] on link "Mark as paid" at bounding box center [573, 160] width 88 height 17
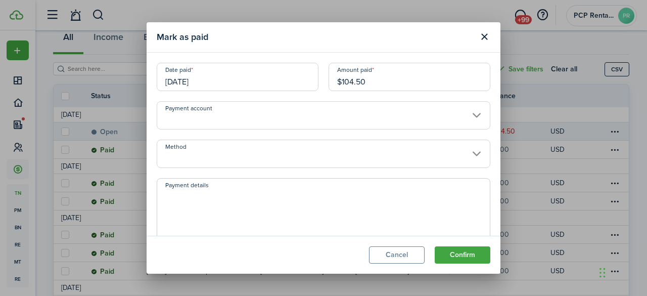
click at [215, 76] on input "09/28/2025" at bounding box center [238, 77] width 162 height 28
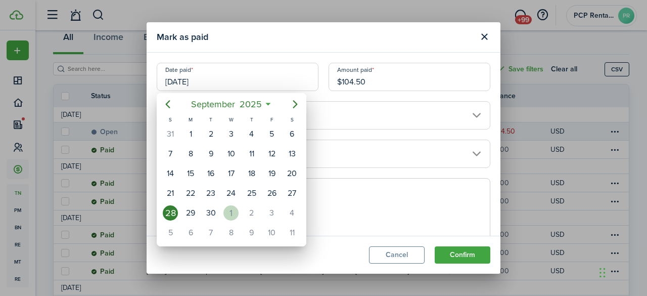
click at [229, 211] on div "1" at bounding box center [230, 212] width 15 height 15
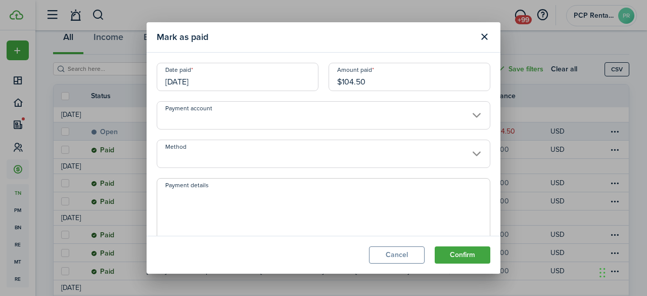
type input "[DATE]"
click at [448, 251] on button "Confirm" at bounding box center [463, 254] width 56 height 17
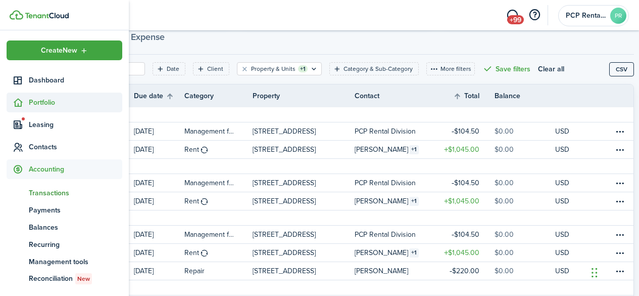
click at [42, 101] on span "Portfolio" at bounding box center [76, 102] width 94 height 11
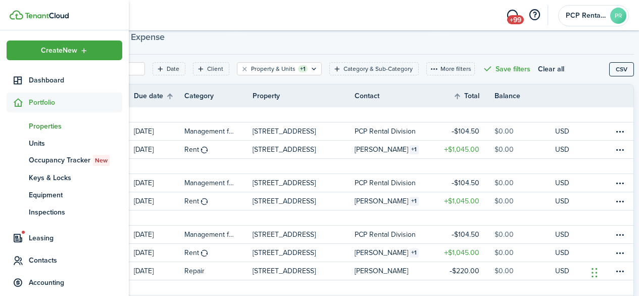
click at [36, 123] on span "Properties" at bounding box center [76, 126] width 94 height 11
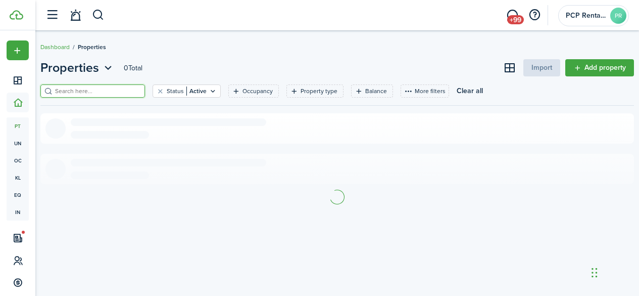
click at [124, 86] on filter-search at bounding box center [92, 90] width 105 height 13
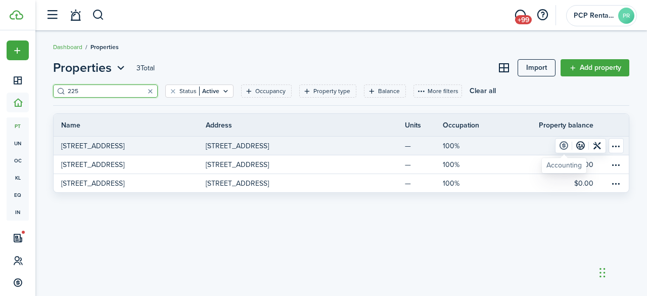
type input "225"
click at [563, 147] on link at bounding box center [563, 145] width 17 height 14
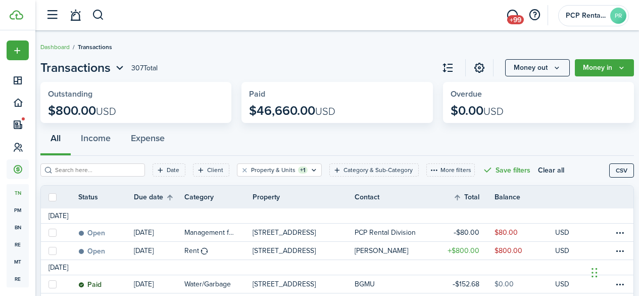
scroll to position [51, 0]
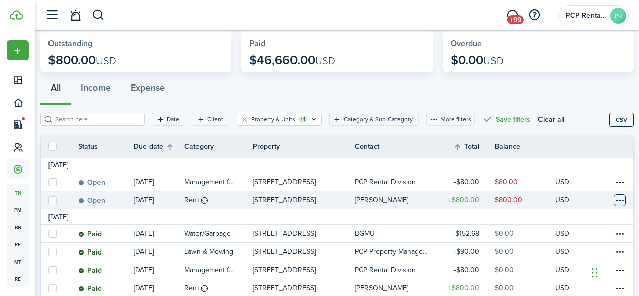
click at [614, 197] on table-menu-btn-icon at bounding box center [620, 200] width 12 height 12
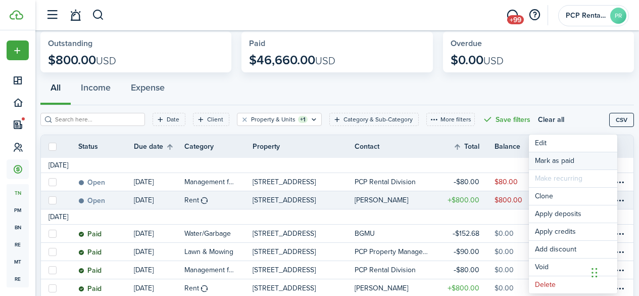
click at [561, 156] on link "Mark as paid" at bounding box center [573, 160] width 88 height 17
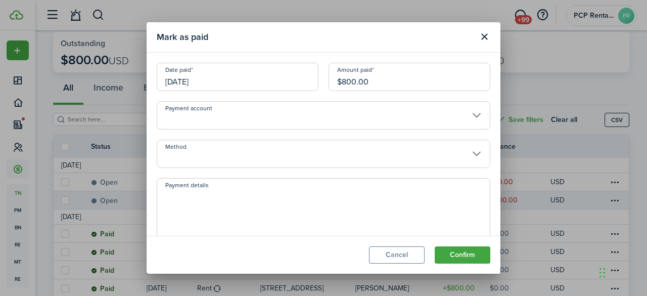
click at [202, 151] on input "Method" at bounding box center [324, 153] width 334 height 28
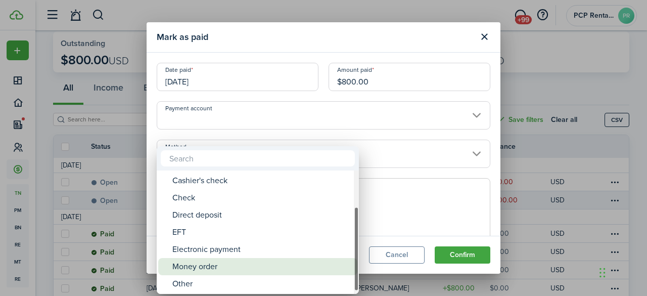
click at [196, 269] on div "Money order" at bounding box center [261, 266] width 179 height 17
type input "Money order"
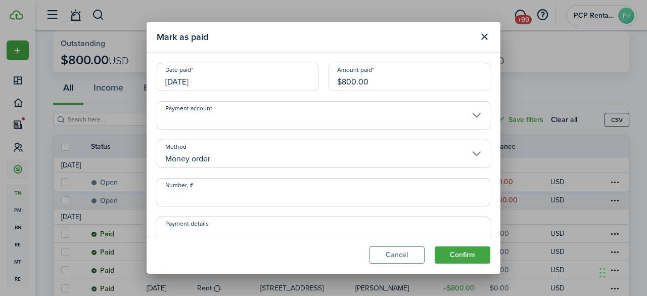
click at [207, 184] on input "Number, #" at bounding box center [324, 192] width 334 height 28
type input "22-107807636"
click at [456, 257] on button "Confirm" at bounding box center [463, 254] width 56 height 17
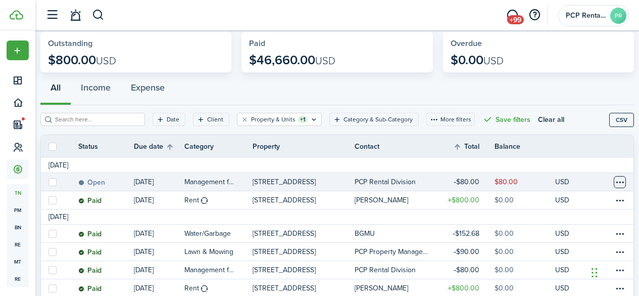
click at [614, 181] on table-menu-btn-icon at bounding box center [620, 182] width 12 height 12
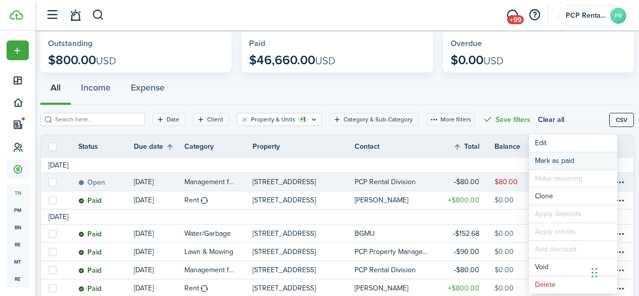
click at [545, 168] on link "Mark as paid" at bounding box center [573, 160] width 88 height 17
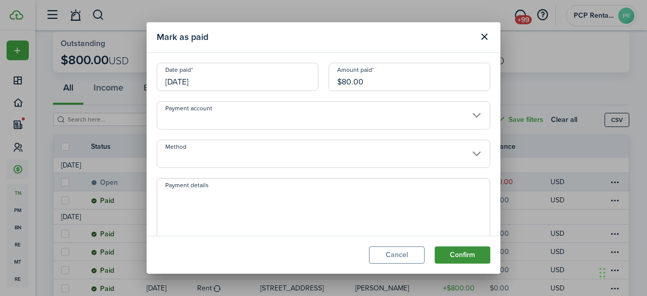
click at [462, 253] on button "Confirm" at bounding box center [463, 254] width 56 height 17
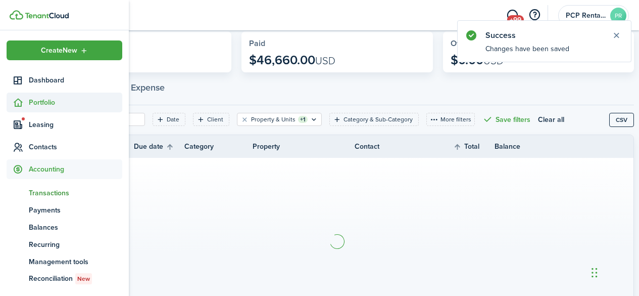
click at [35, 95] on span "Portfolio" at bounding box center [65, 102] width 116 height 20
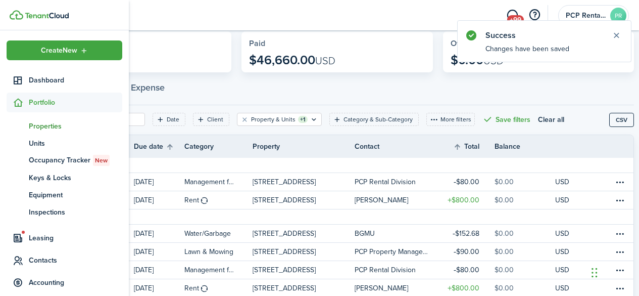
click at [43, 124] on span "Properties" at bounding box center [76, 126] width 94 height 11
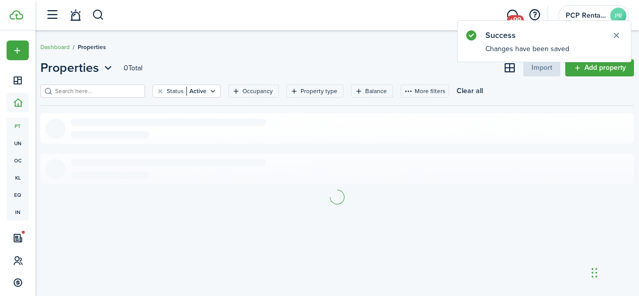
click at [120, 91] on input "search" at bounding box center [97, 91] width 89 height 10
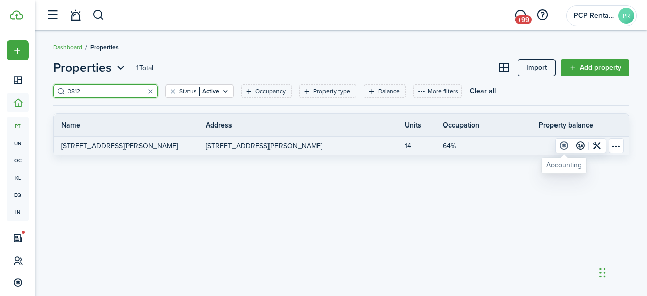
type input "3812"
click at [564, 144] on link at bounding box center [563, 145] width 17 height 14
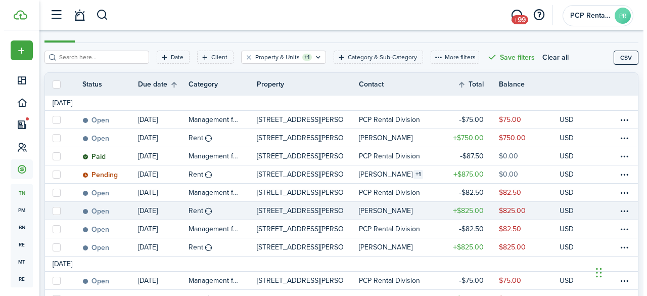
scroll to position [163, 0]
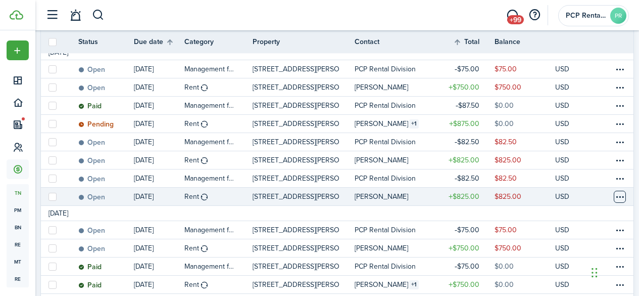
click at [614, 196] on table-menu-btn-icon at bounding box center [620, 197] width 12 height 12
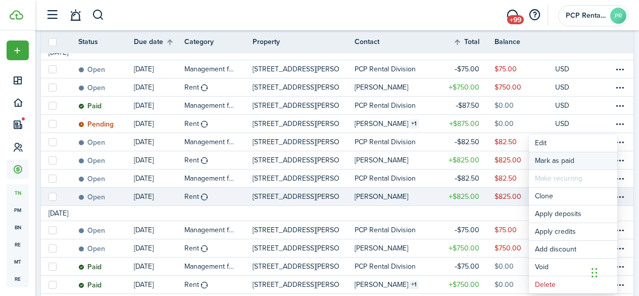
click at [541, 157] on link "Mark as paid" at bounding box center [573, 160] width 88 height 17
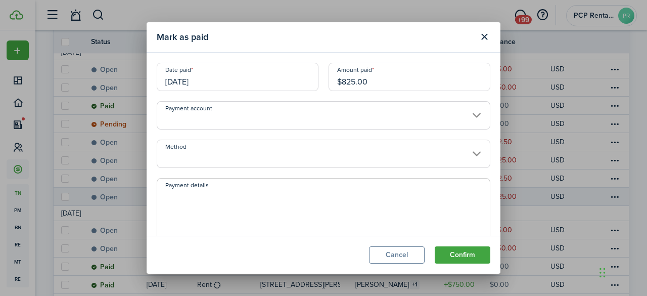
click at [218, 152] on input "Method" at bounding box center [324, 153] width 334 height 28
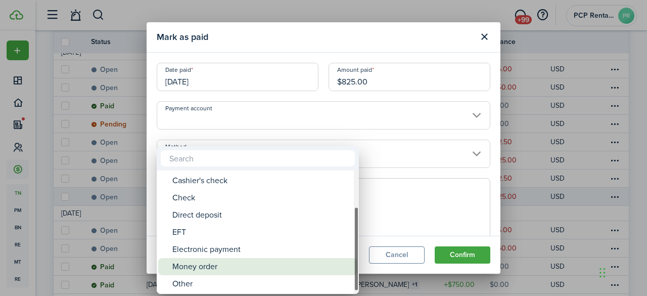
click at [225, 270] on div "Money order" at bounding box center [261, 266] width 179 height 17
type input "Money order"
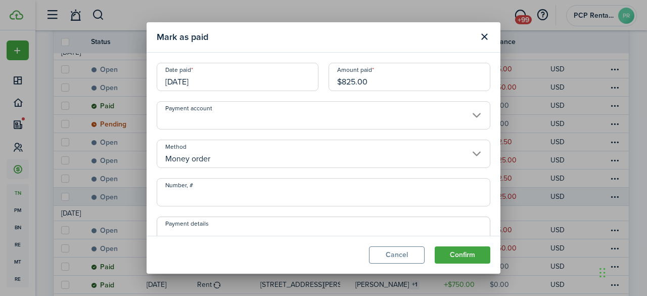
click at [214, 193] on input "Number, #" at bounding box center [324, 192] width 334 height 28
type input "55027706059"
click at [452, 255] on button "Confirm" at bounding box center [463, 254] width 56 height 17
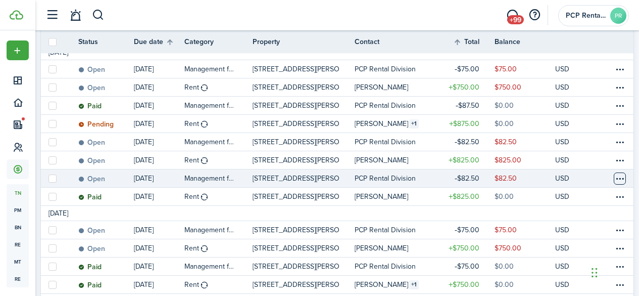
click at [614, 179] on table-menu-btn-icon at bounding box center [620, 178] width 12 height 12
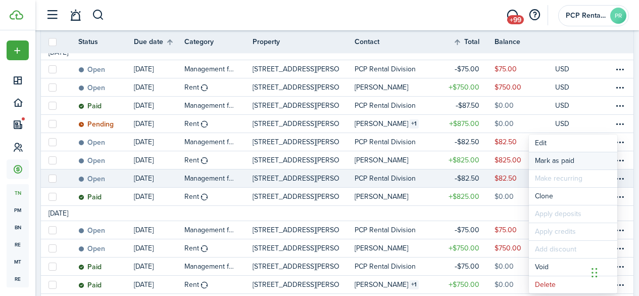
click at [542, 154] on link "Mark as paid" at bounding box center [573, 160] width 88 height 17
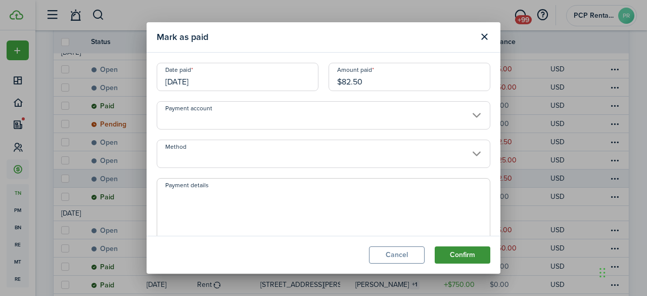
click at [454, 251] on button "Confirm" at bounding box center [463, 254] width 56 height 17
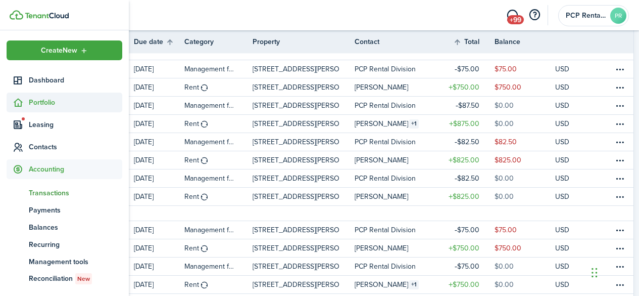
click at [38, 96] on span "Portfolio" at bounding box center [65, 102] width 116 height 20
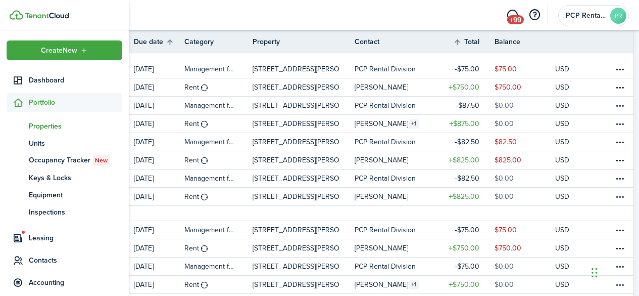
click at [38, 124] on span "Properties" at bounding box center [76, 126] width 94 height 11
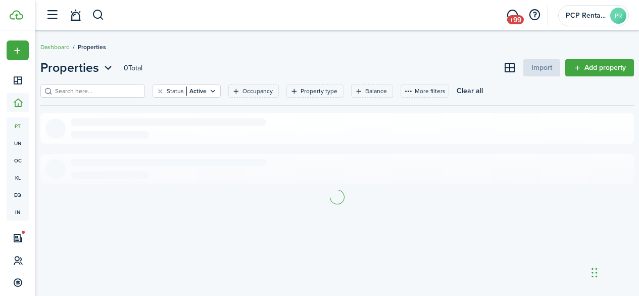
click at [125, 91] on input "search" at bounding box center [97, 91] width 89 height 10
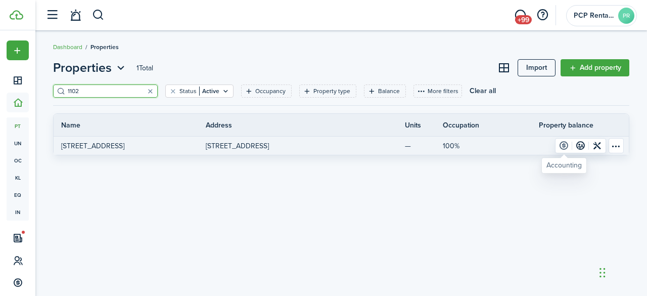
type input "1102"
click at [564, 146] on link at bounding box center [563, 145] width 17 height 14
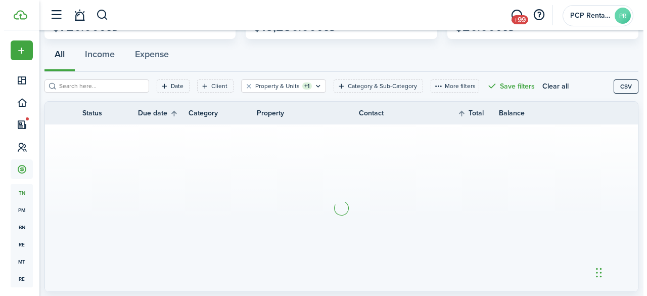
scroll to position [101, 0]
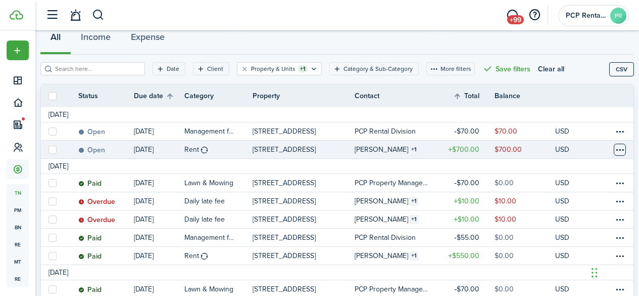
click at [614, 146] on table-menu-btn-icon at bounding box center [620, 150] width 12 height 12
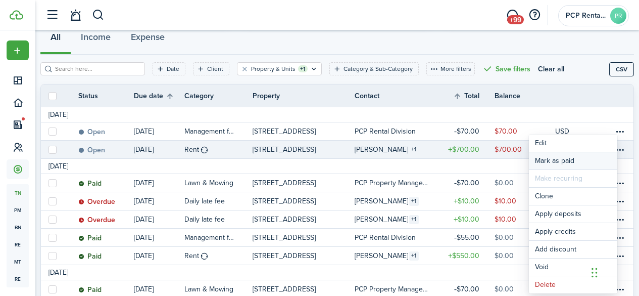
click at [566, 162] on link "Mark as paid" at bounding box center [573, 160] width 88 height 17
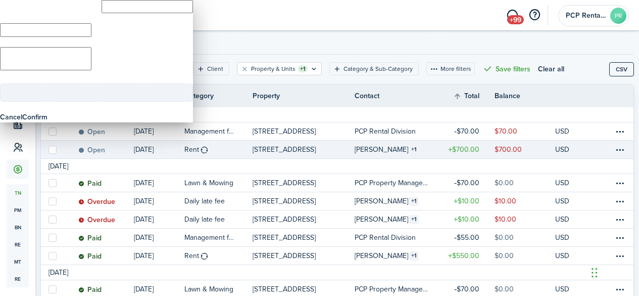
type input "$700.00"
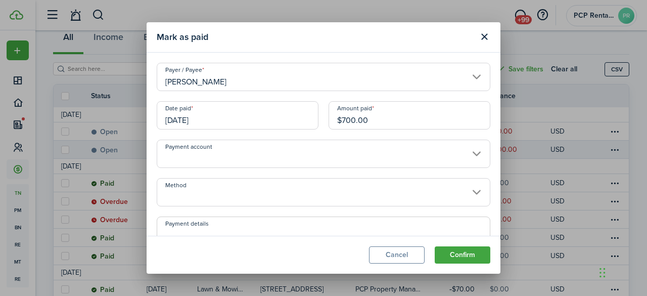
click at [198, 192] on input "Method" at bounding box center [324, 192] width 334 height 28
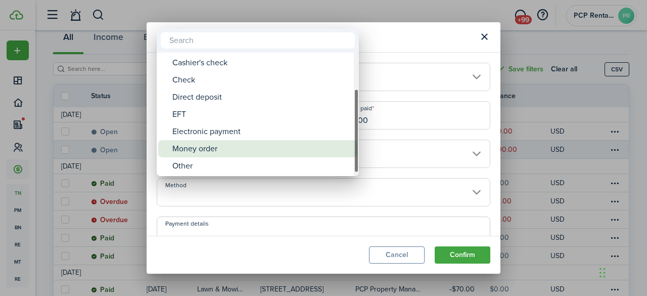
click at [188, 145] on div "Money order" at bounding box center [261, 148] width 179 height 17
type input "Money order"
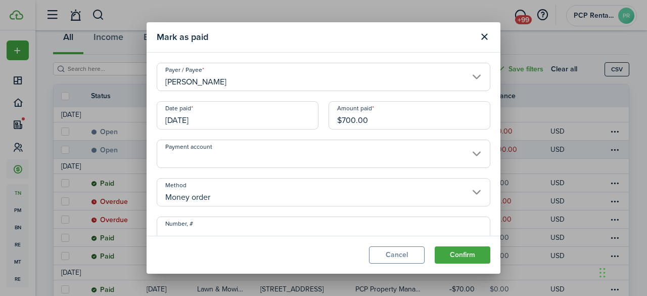
click at [202, 228] on input "Number, #" at bounding box center [324, 230] width 334 height 28
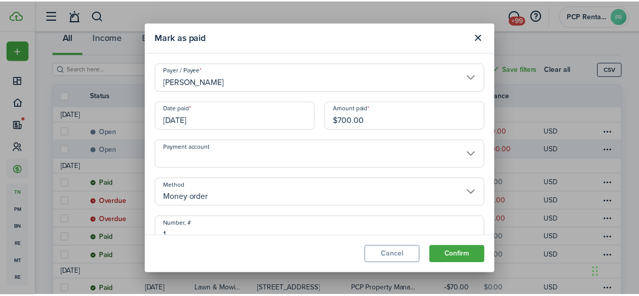
scroll to position [6, 0]
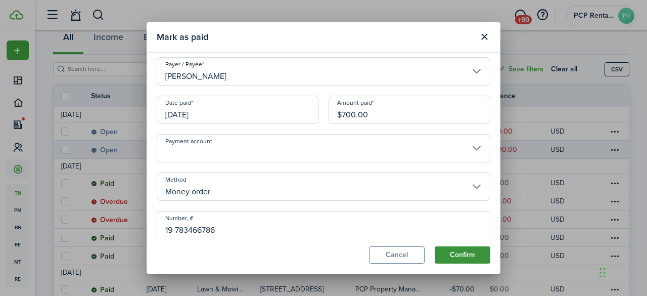
type input "19-783466786"
click at [453, 256] on button "Confirm" at bounding box center [463, 254] width 56 height 17
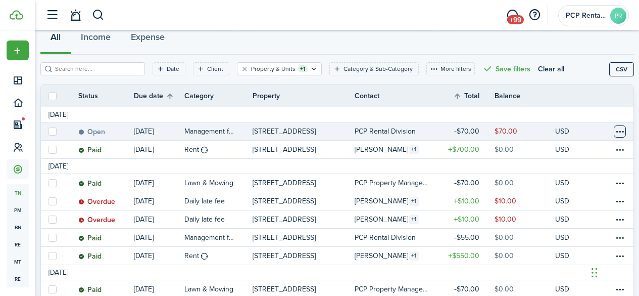
click at [614, 131] on table-menu-btn-icon at bounding box center [620, 131] width 12 height 12
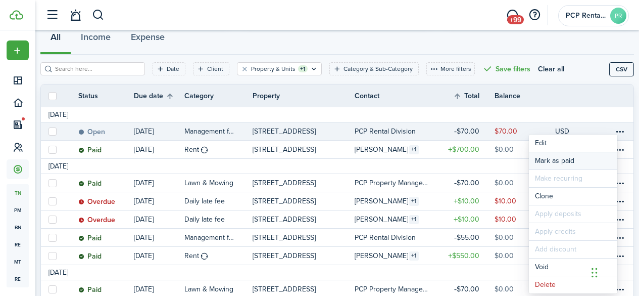
click at [559, 157] on link "Mark as paid" at bounding box center [573, 160] width 88 height 17
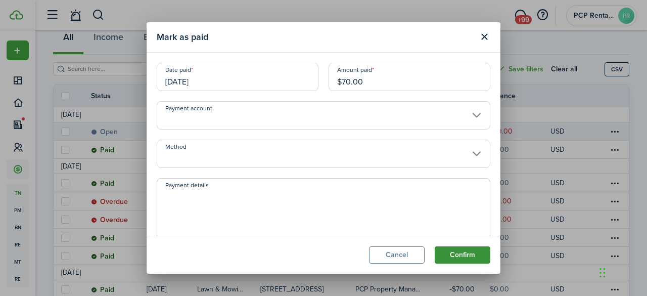
click at [461, 252] on button "Confirm" at bounding box center [463, 254] width 56 height 17
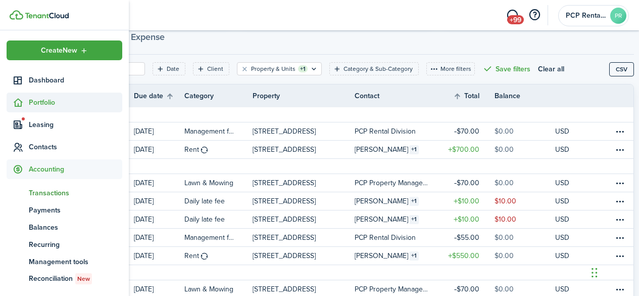
click at [32, 98] on span "Portfolio" at bounding box center [76, 102] width 94 height 11
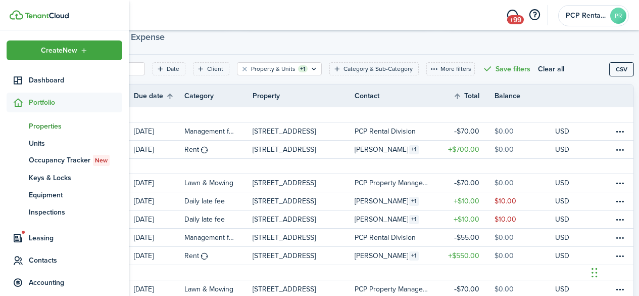
click at [30, 125] on span "Properties" at bounding box center [76, 126] width 94 height 11
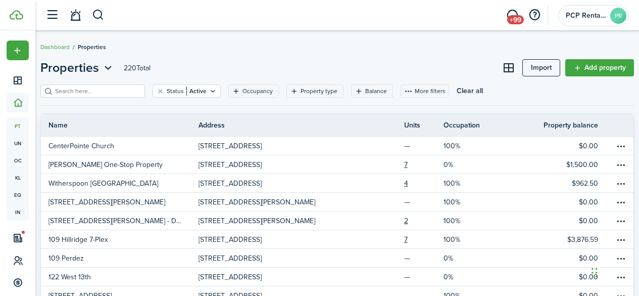
click at [126, 91] on input "search" at bounding box center [97, 91] width 89 height 10
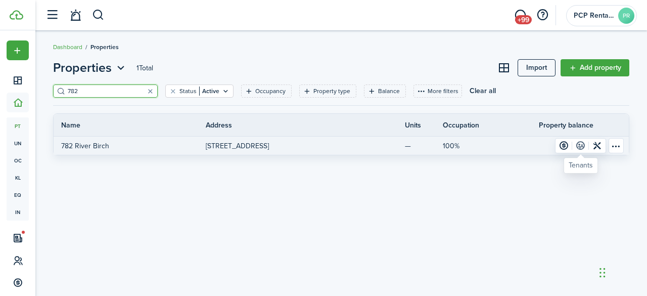
type input "782"
click at [581, 142] on link at bounding box center [580, 145] width 17 height 14
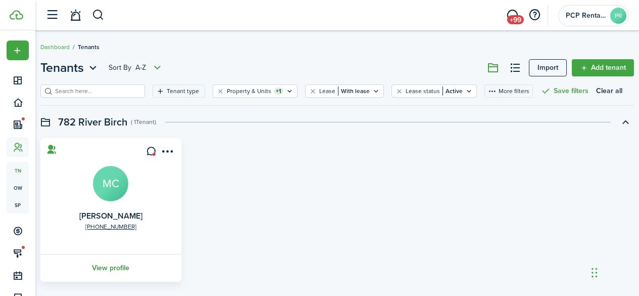
click at [118, 262] on link "View profile" at bounding box center [111, 268] width 144 height 28
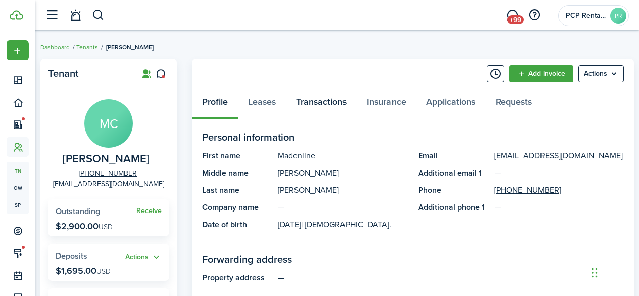
click at [320, 98] on link "Transactions" at bounding box center [321, 104] width 71 height 30
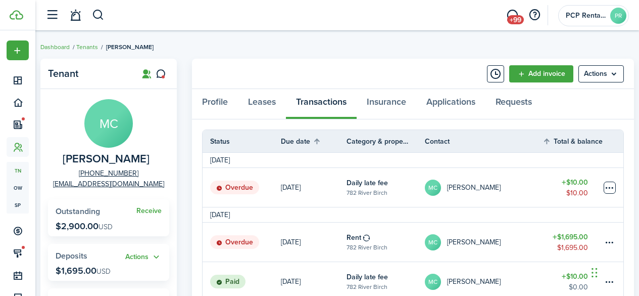
click at [609, 183] on table-menu-btn-icon at bounding box center [610, 187] width 12 height 12
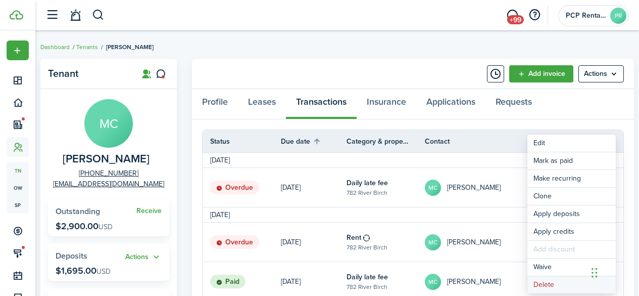
click at [551, 282] on button "Delete" at bounding box center [572, 284] width 88 height 17
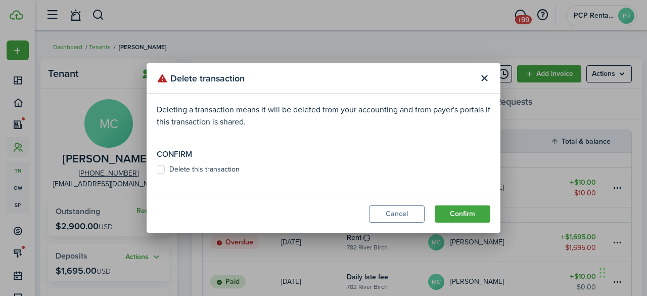
click at [161, 172] on label "Delete this transaction" at bounding box center [198, 169] width 83 height 8
click at [157, 170] on input "Delete this transaction" at bounding box center [156, 169] width 1 height 1
checkbox input "true"
click at [444, 213] on button "Confirm" at bounding box center [463, 213] width 56 height 17
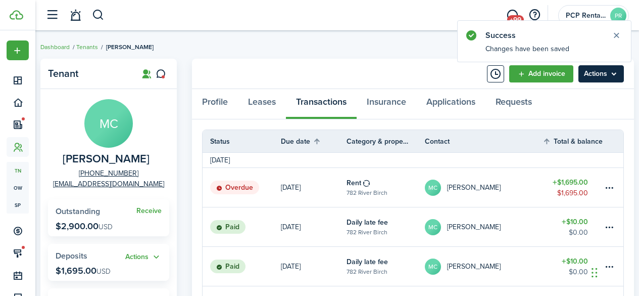
click at [597, 73] on menu-btn "Actions" at bounding box center [601, 73] width 45 height 17
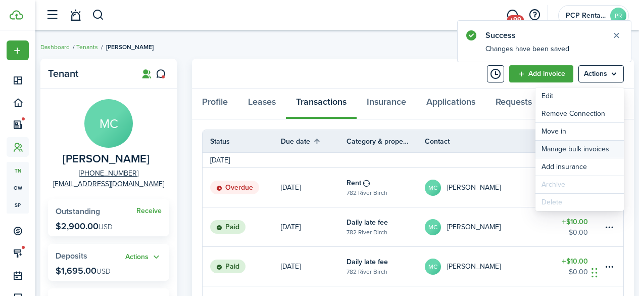
click at [553, 146] on link "Manage bulk invoices" at bounding box center [580, 149] width 88 height 17
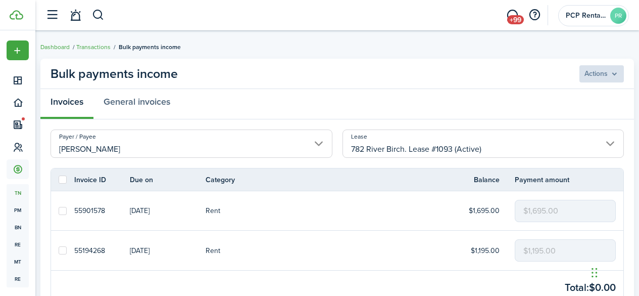
click at [61, 178] on label at bounding box center [63, 179] width 8 height 8
click at [59, 179] on input "checkbox" at bounding box center [58, 179] width 1 height 1
checkbox input "true"
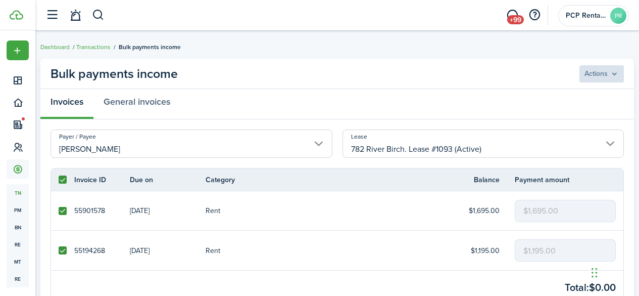
checkbox input "true"
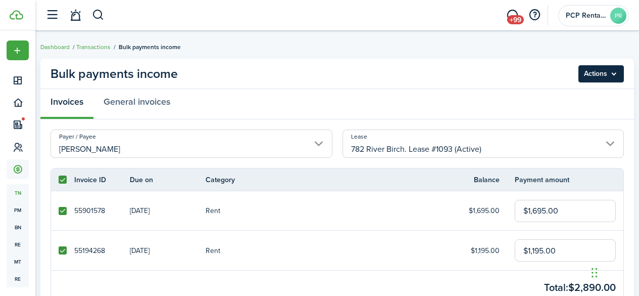
click at [598, 77] on menu-btn "Actions" at bounding box center [601, 73] width 45 height 17
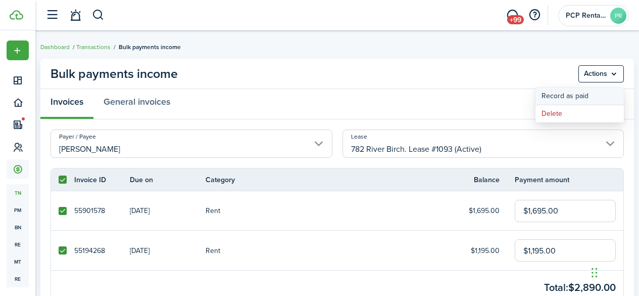
click at [560, 94] on button "Record as paid" at bounding box center [580, 95] width 88 height 17
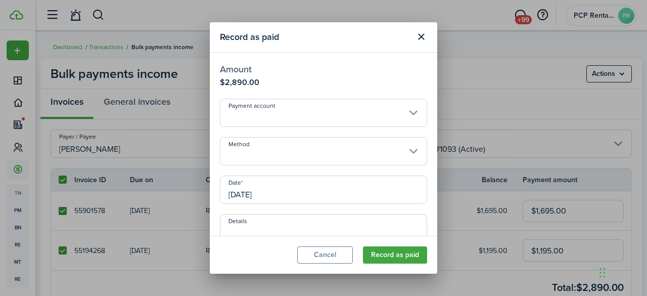
click at [275, 146] on input "Method" at bounding box center [323, 151] width 207 height 28
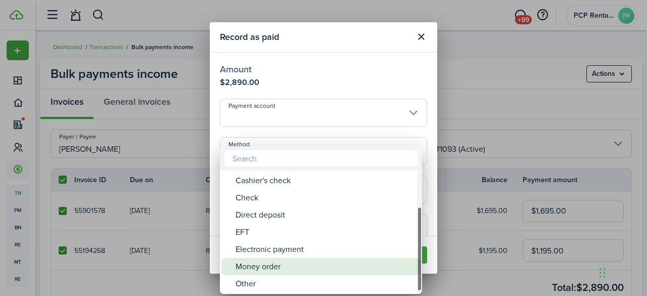
click at [252, 261] on div "Money order" at bounding box center [325, 266] width 179 height 17
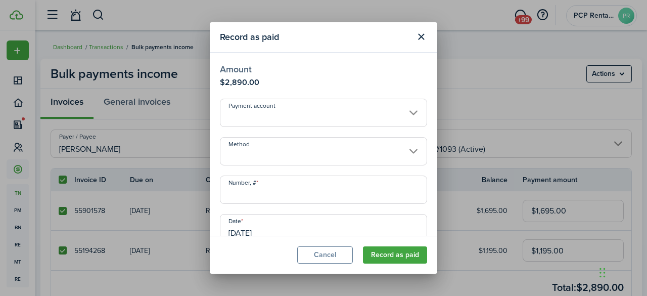
type input "Money order"
click at [260, 192] on input "Number, #" at bounding box center [323, 189] width 207 height 28
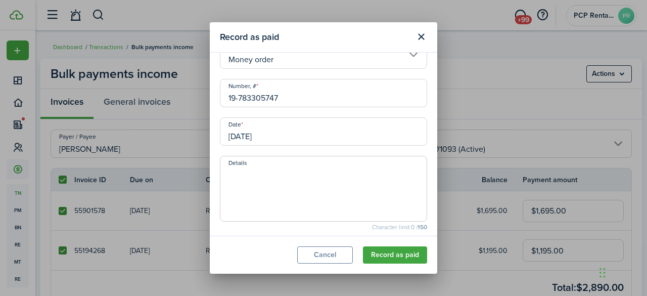
scroll to position [101, 0]
type input "19-783305747"
click at [248, 173] on textarea "Details" at bounding box center [323, 187] width 206 height 49
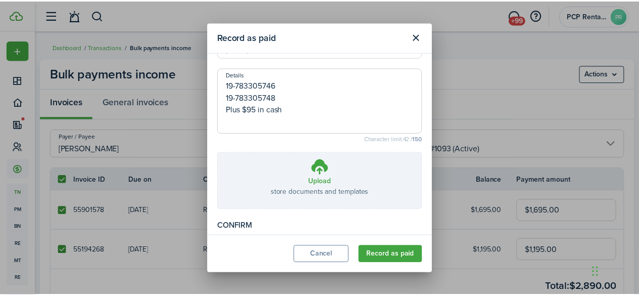
scroll to position [204, 0]
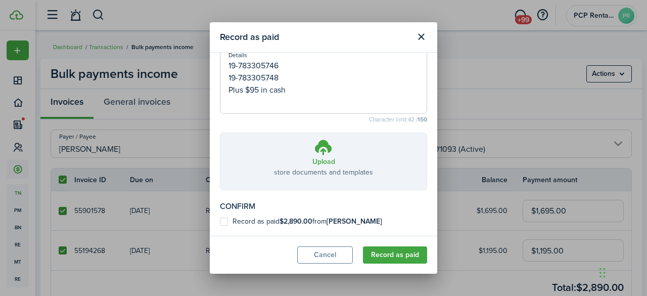
type textarea "19-783305746 19-783305748 Plus $95 in cash"
click at [223, 222] on label "Record as paid $2,890.00 from Madenline Collins" at bounding box center [301, 221] width 162 height 8
checkbox input "true"
click at [385, 249] on button "Record as paid" at bounding box center [395, 254] width 64 height 17
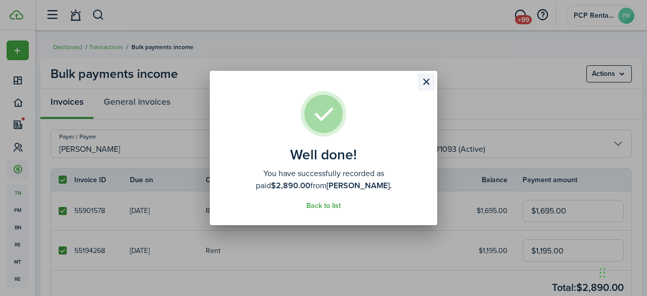
click at [423, 76] on button "Close modal" at bounding box center [425, 81] width 17 height 17
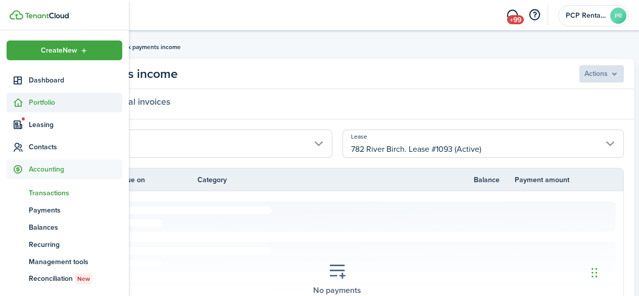
click at [44, 100] on span "Portfolio" at bounding box center [76, 102] width 94 height 11
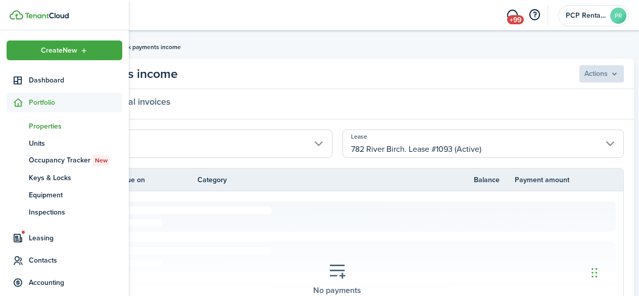
click at [41, 123] on span "Properties" at bounding box center [76, 126] width 94 height 11
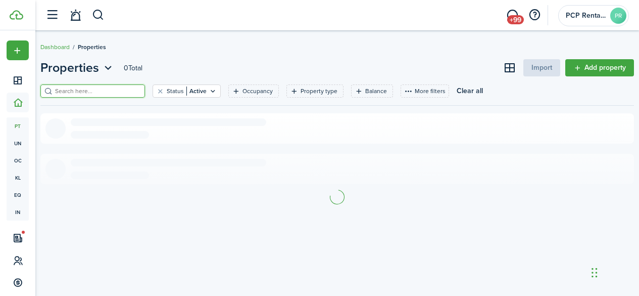
click at [117, 93] on input "search" at bounding box center [97, 91] width 89 height 10
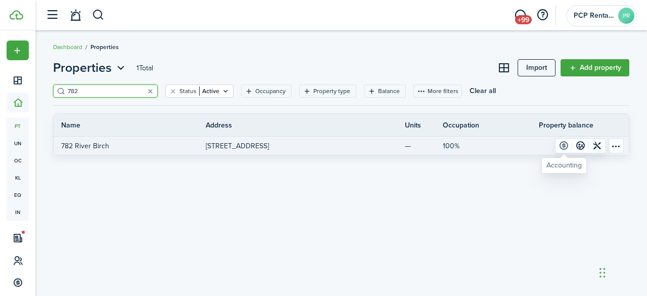
type input "782"
click at [566, 146] on link at bounding box center [563, 145] width 17 height 14
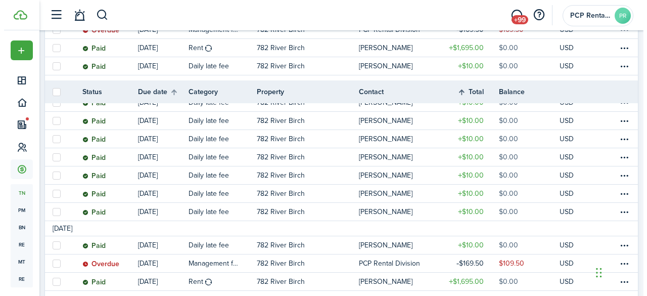
scroll to position [253, 0]
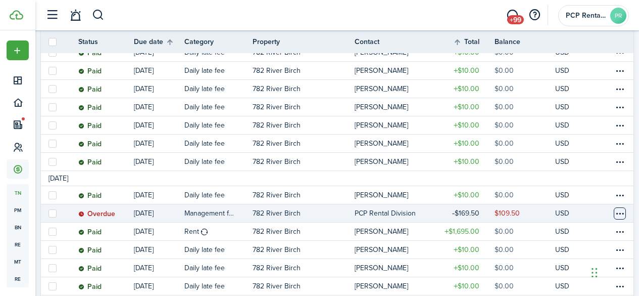
click at [614, 212] on table-menu-btn-icon at bounding box center [620, 213] width 12 height 12
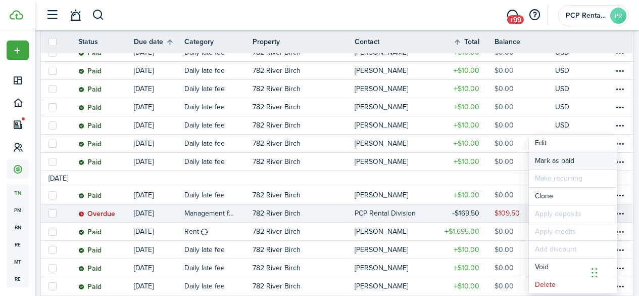
click at [551, 160] on link "Mark as paid" at bounding box center [573, 160] width 88 height 17
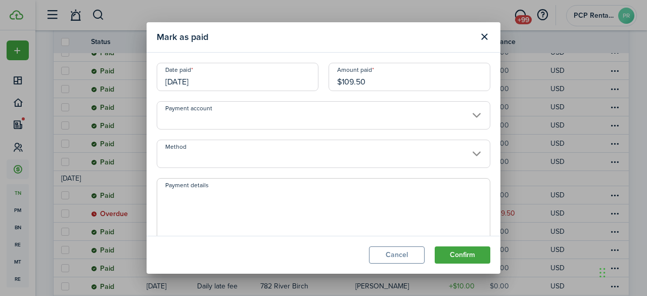
click at [222, 80] on input "[DATE]" at bounding box center [238, 77] width 162 height 28
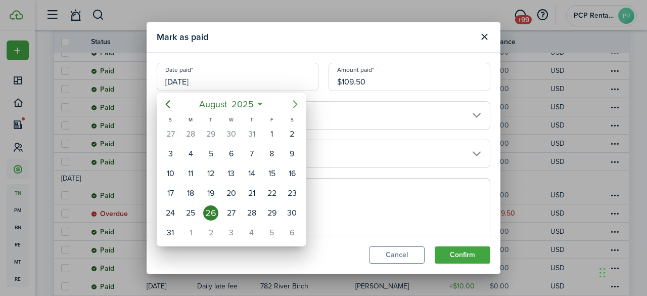
click at [292, 102] on icon "Next page" at bounding box center [295, 104] width 12 height 12
click at [228, 211] on div "1" at bounding box center [230, 212] width 15 height 15
type input "[DATE]"
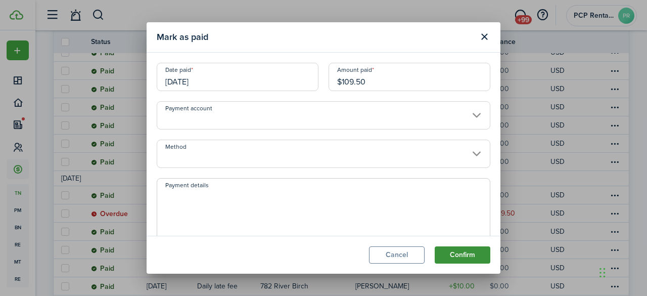
click at [450, 251] on button "Confirm" at bounding box center [463, 254] width 56 height 17
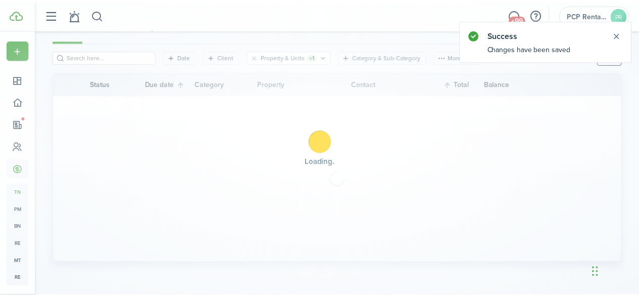
scroll to position [113, 0]
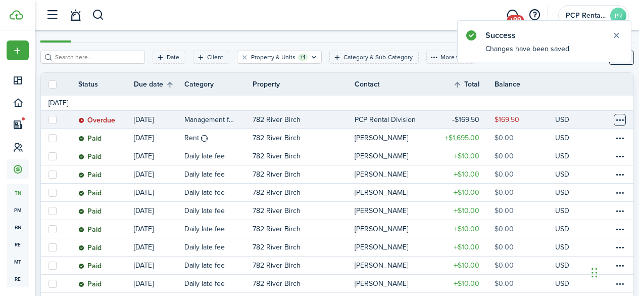
click at [614, 118] on table-menu-btn-icon at bounding box center [620, 120] width 12 height 12
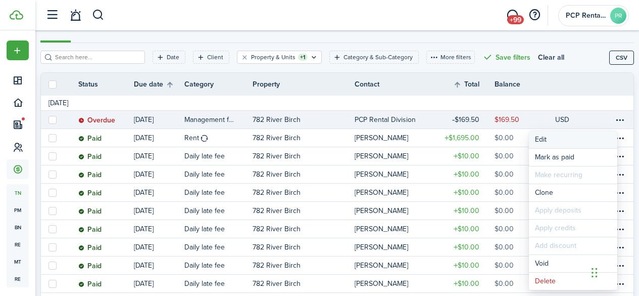
click at [550, 141] on button "Edit" at bounding box center [573, 139] width 88 height 17
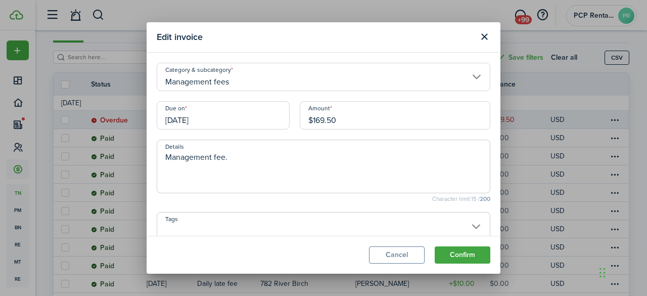
click at [315, 119] on input "$169.50" at bounding box center [395, 115] width 191 height 28
click at [318, 119] on input "$169.50" at bounding box center [395, 115] width 191 height 28
type input "$179.50"
click at [461, 252] on button "Confirm" at bounding box center [463, 254] width 56 height 17
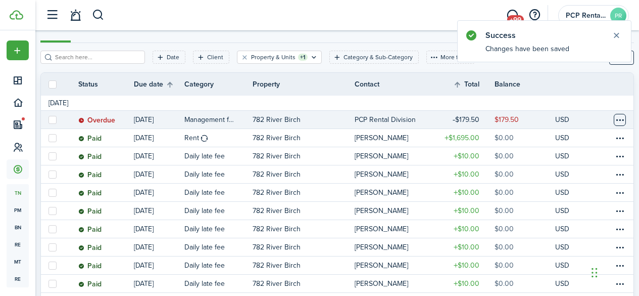
click at [614, 119] on table-menu-btn-icon at bounding box center [620, 120] width 12 height 12
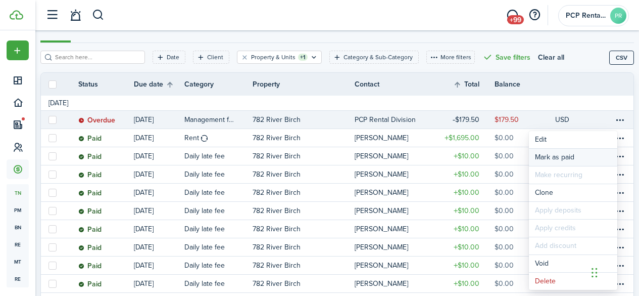
click at [543, 158] on link "Mark as paid" at bounding box center [573, 157] width 88 height 17
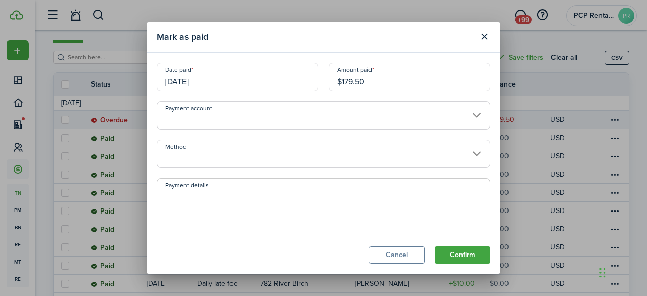
click at [214, 75] on input "[DATE]" at bounding box center [238, 77] width 162 height 28
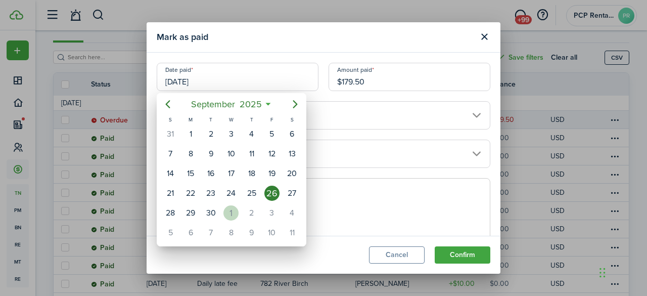
click at [229, 213] on div "1" at bounding box center [230, 212] width 15 height 15
type input "[DATE]"
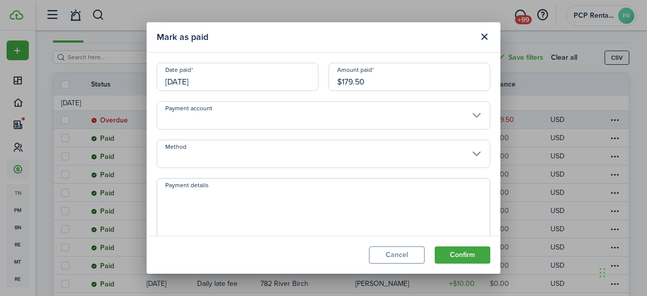
click at [462, 256] on button "Confirm" at bounding box center [463, 254] width 56 height 17
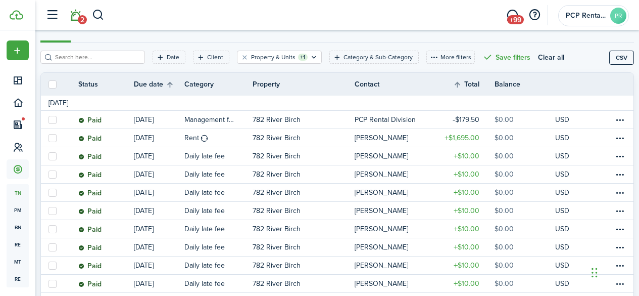
click at [76, 17] on link "2" at bounding box center [75, 16] width 19 height 26
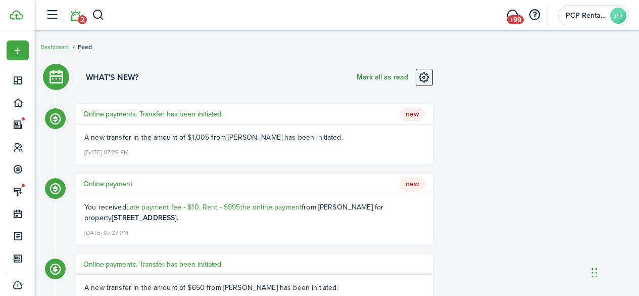
click at [370, 77] on button "Mark all as read" at bounding box center [383, 77] width 52 height 17
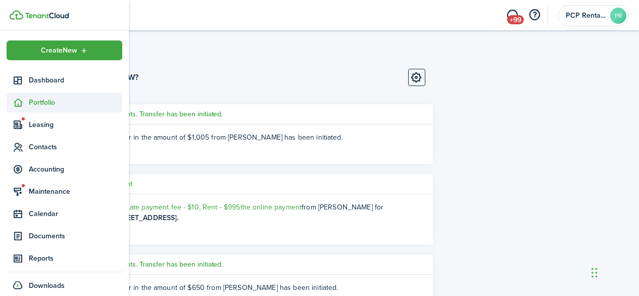
click at [34, 103] on span "Portfolio" at bounding box center [76, 102] width 94 height 11
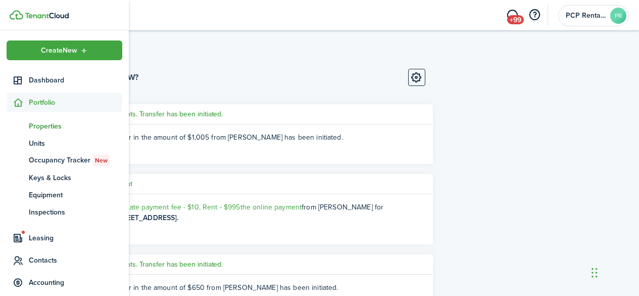
click at [38, 127] on span "Properties" at bounding box center [76, 126] width 94 height 11
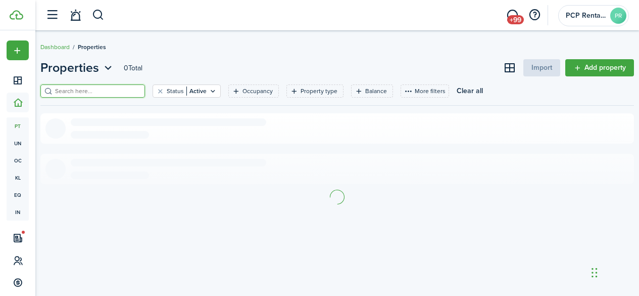
click at [109, 90] on input "search" at bounding box center [97, 91] width 89 height 10
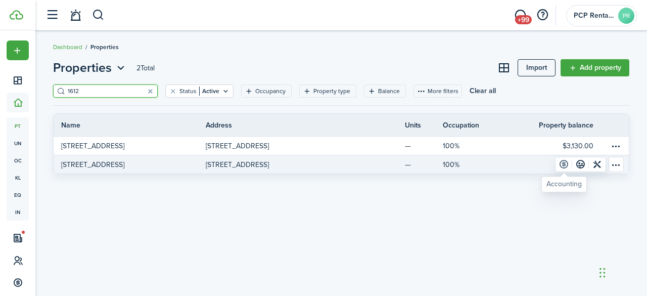
type input "1612"
click at [567, 160] on link at bounding box center [563, 164] width 17 height 14
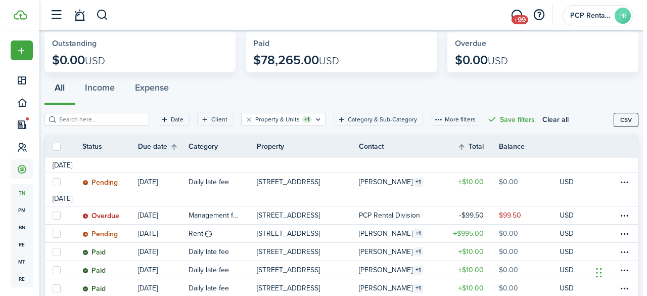
scroll to position [101, 0]
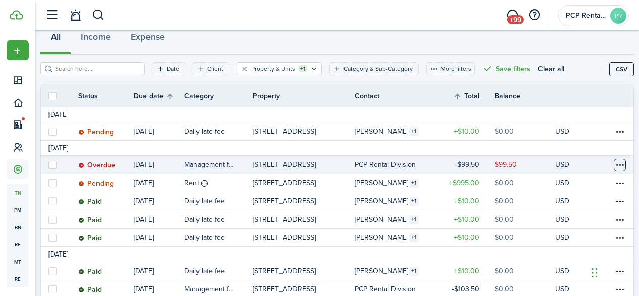
click at [614, 166] on table-menu-btn-icon at bounding box center [620, 165] width 12 height 12
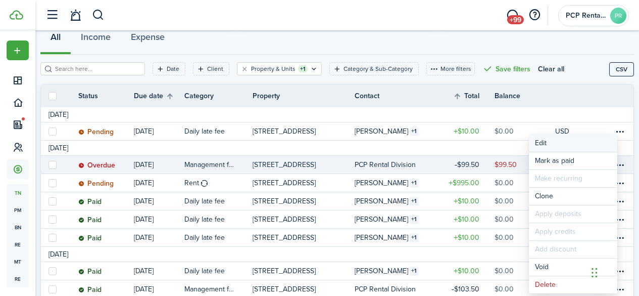
click at [549, 142] on button "Edit" at bounding box center [573, 142] width 88 height 17
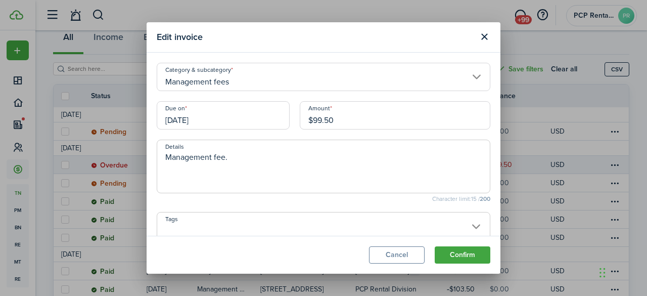
click at [319, 118] on input "$99.50" at bounding box center [395, 115] width 191 height 28
type input "$100.50"
click at [470, 254] on button "Confirm" at bounding box center [463, 254] width 56 height 17
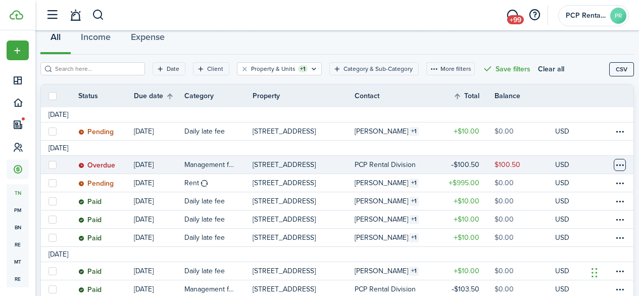
click at [616, 165] on table-menu-btn-icon at bounding box center [620, 165] width 12 height 12
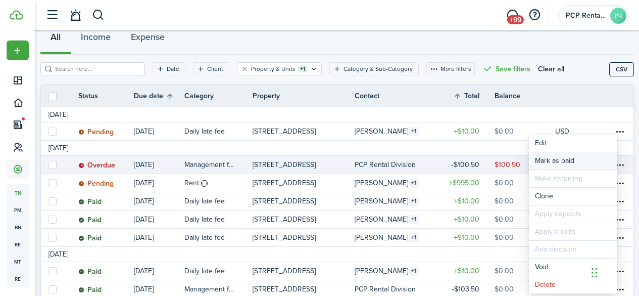
click at [548, 158] on link "Mark as paid" at bounding box center [573, 160] width 88 height 17
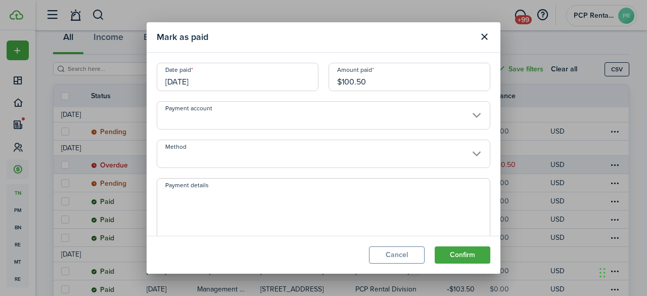
click at [221, 79] on input "[DATE]" at bounding box center [238, 77] width 162 height 28
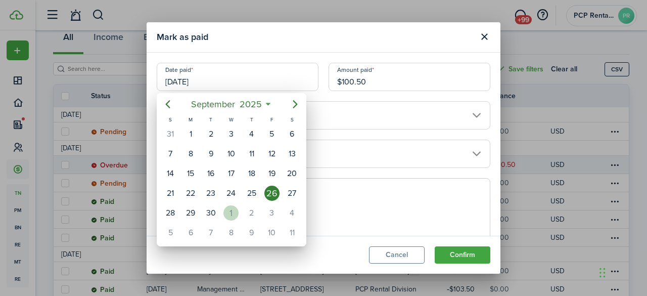
click at [233, 211] on div "1" at bounding box center [230, 212] width 15 height 15
type input "[DATE]"
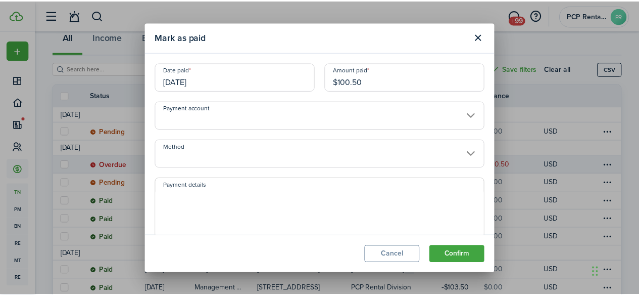
scroll to position [0, 0]
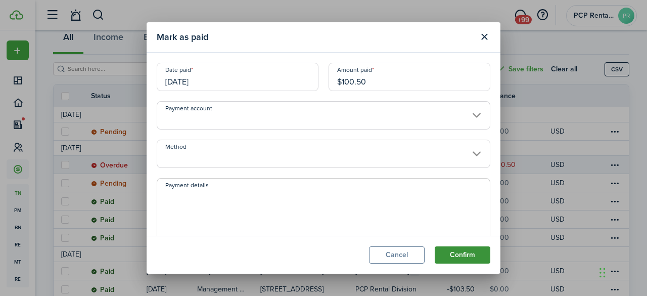
click at [461, 255] on button "Confirm" at bounding box center [463, 254] width 56 height 17
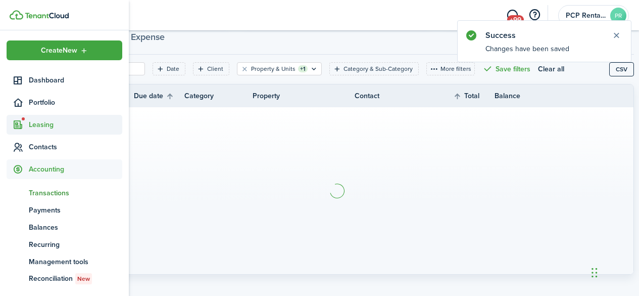
drag, startPoint x: 40, startPoint y: 102, endPoint x: 41, endPoint y: 117, distance: 15.7
click at [41, 101] on span "Portfolio" at bounding box center [76, 102] width 94 height 11
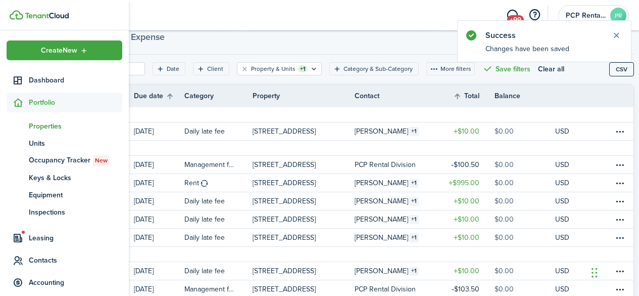
click at [43, 123] on span "Properties" at bounding box center [76, 126] width 94 height 11
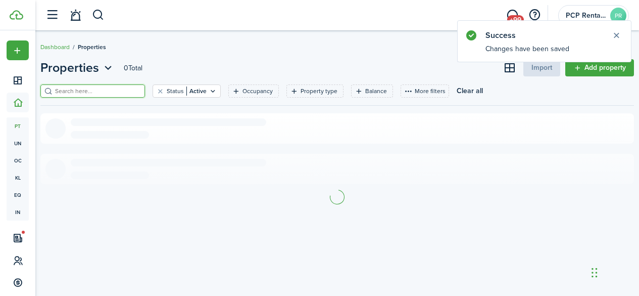
click at [132, 89] on input "search" at bounding box center [97, 91] width 89 height 10
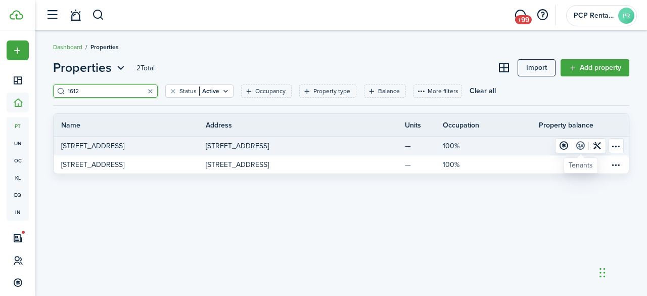
type input "1612"
click at [580, 146] on link at bounding box center [580, 145] width 17 height 14
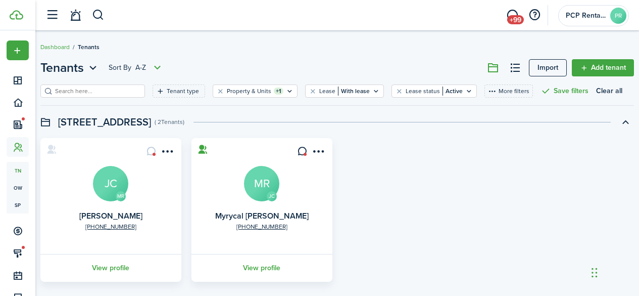
scroll to position [35, 0]
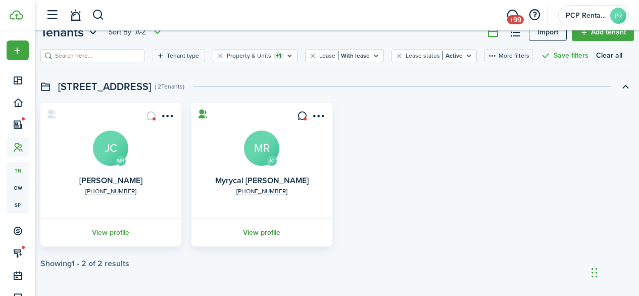
click at [266, 232] on link "View profile" at bounding box center [262, 232] width 144 height 28
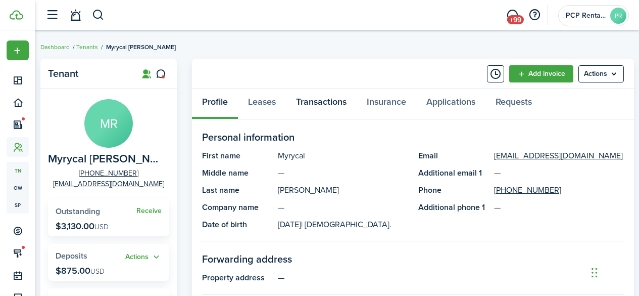
click at [314, 98] on link "Transactions" at bounding box center [321, 104] width 71 height 30
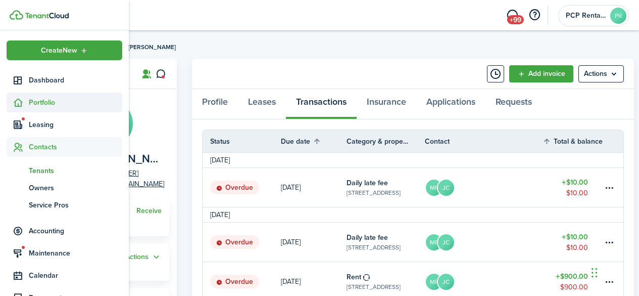
click at [45, 104] on span "Portfolio" at bounding box center [76, 102] width 94 height 11
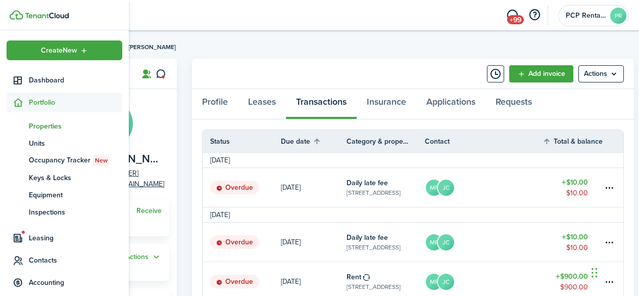
click at [36, 124] on span "Properties" at bounding box center [76, 126] width 94 height 11
